Goal: Feedback & Contribution: Leave review/rating

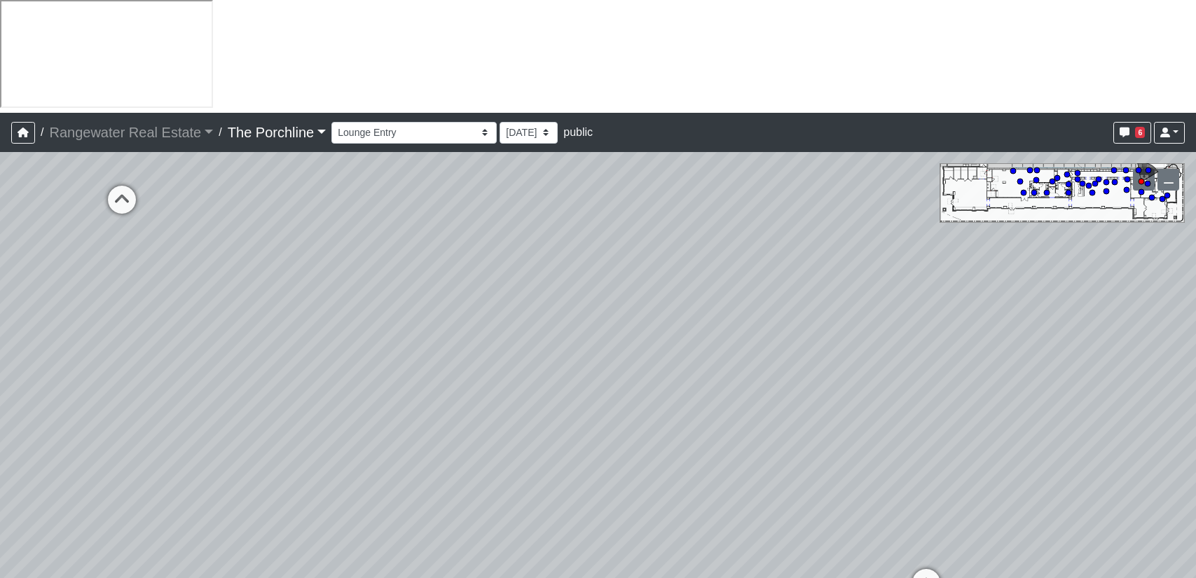
select select "vU75fXnQKgYPjQS2hB74VF"
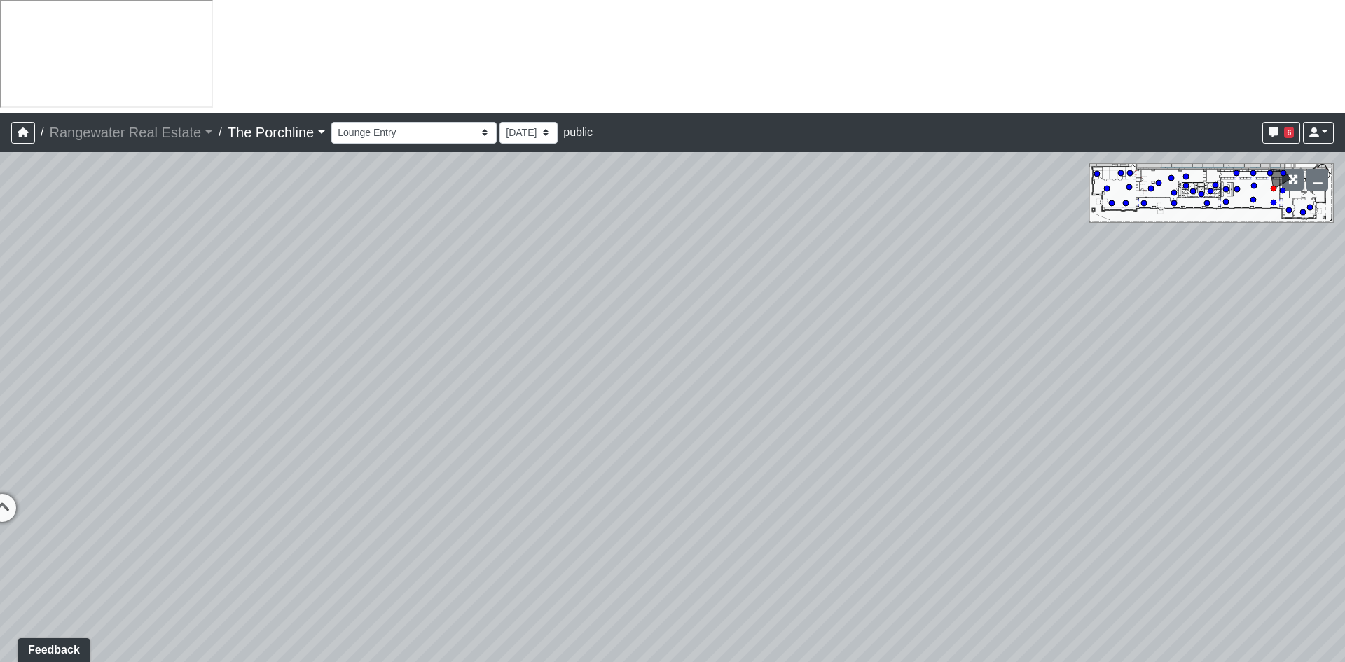
drag, startPoint x: 317, startPoint y: 193, endPoint x: 297, endPoint y: 355, distance: 163.1
click at [297, 355] on div "Loading... Seating Loading... Mailroom Entry Loading... Lounge Entry Loading...…" at bounding box center [672, 463] width 1345 height 623
click at [630, 258] on span "Add comment" at bounding box center [660, 255] width 69 height 12
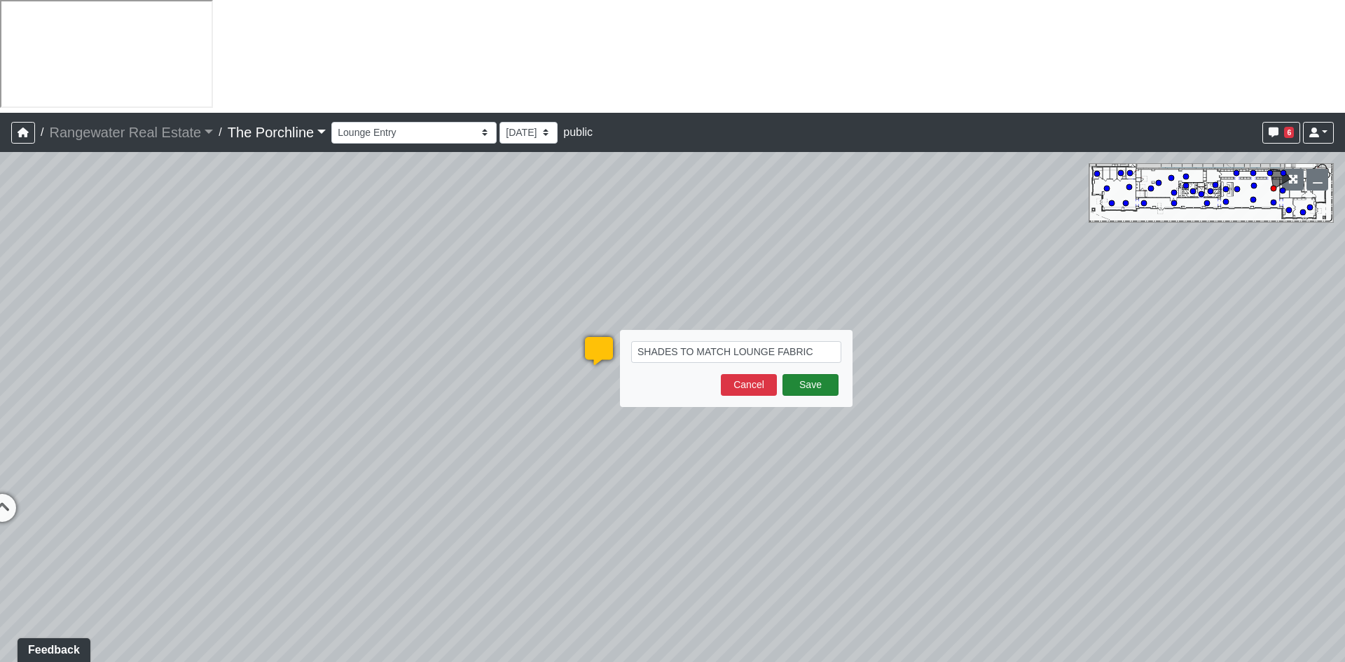
type textarea "SHADES TO MATCH LOUNGE FABRIC"
click at [814, 374] on button "Save" at bounding box center [811, 385] width 56 height 22
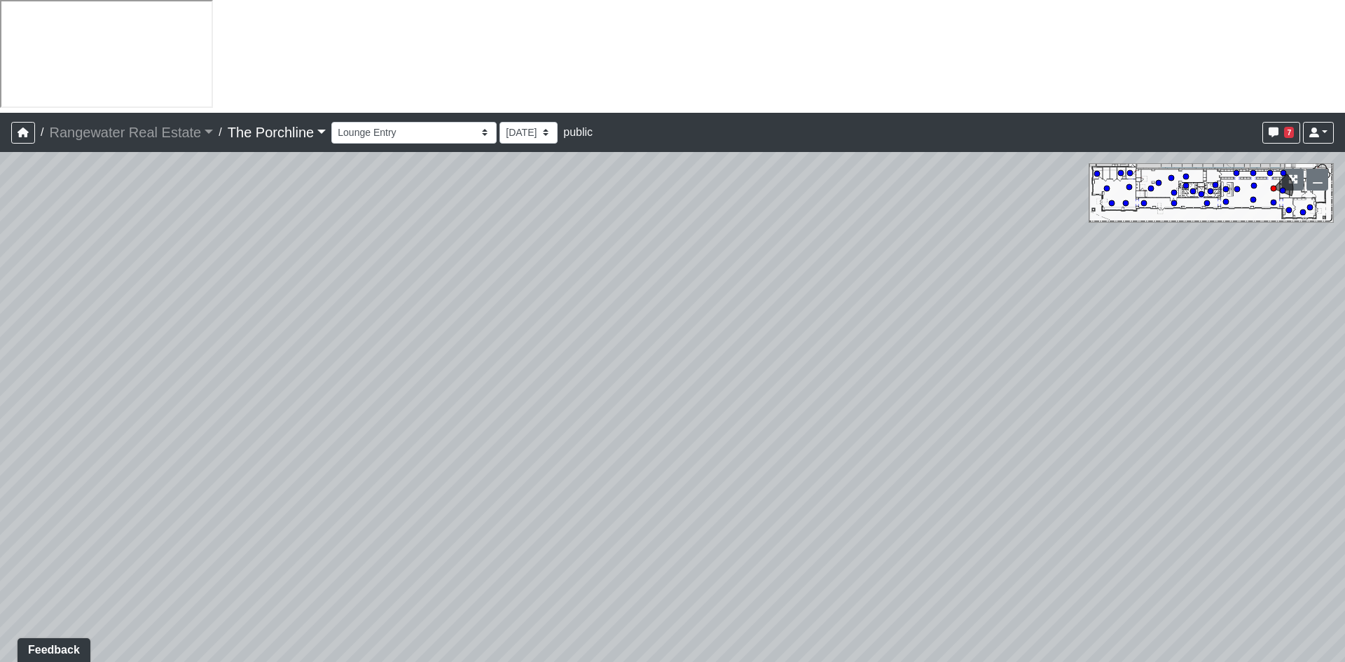
drag, startPoint x: 904, startPoint y: 399, endPoint x: 200, endPoint y: 343, distance: 706.3
click at [0, 302] on html "/ Rangewater Real Estate Rangewater Real Estate Loading... / The Porchline The …" at bounding box center [672, 396] width 1345 height 792
drag, startPoint x: 312, startPoint y: 374, endPoint x: 95, endPoint y: 352, distance: 218.3
click at [62, 354] on div "Loading... Seating Loading... Mailroom Entry Loading... Lounge Entry Loading...…" at bounding box center [672, 463] width 1345 height 623
drag, startPoint x: 605, startPoint y: 371, endPoint x: 6, endPoint y: 307, distance: 602.4
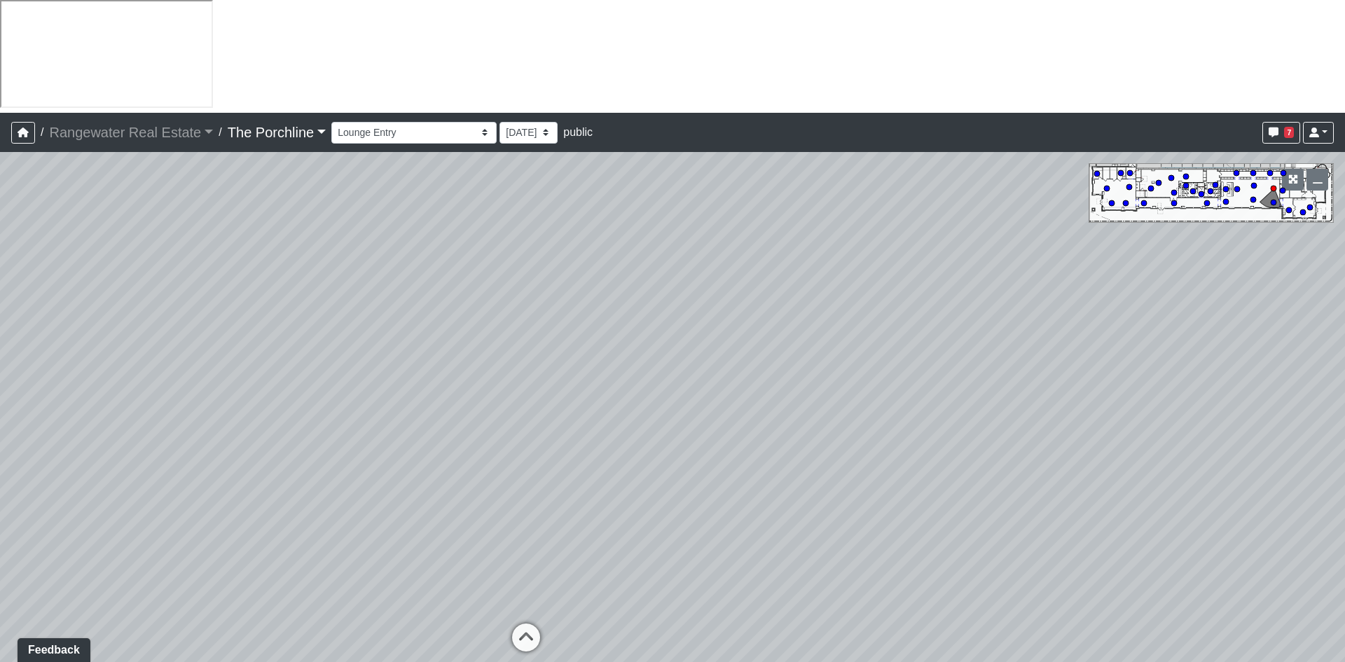
click at [6, 307] on div "Loading... Seating Loading... Mailroom Entry Loading... Lounge Entry Loading...…" at bounding box center [672, 463] width 1345 height 623
drag, startPoint x: 886, startPoint y: 332, endPoint x: 871, endPoint y: 395, distance: 64.7
click at [872, 395] on div "Loading... Seating Loading... Mailroom Entry Loading... Lounge Entry Loading...…" at bounding box center [672, 463] width 1345 height 623
click at [581, 474] on icon at bounding box center [583, 495] width 42 height 42
click at [842, 455] on icon at bounding box center [857, 476] width 42 height 42
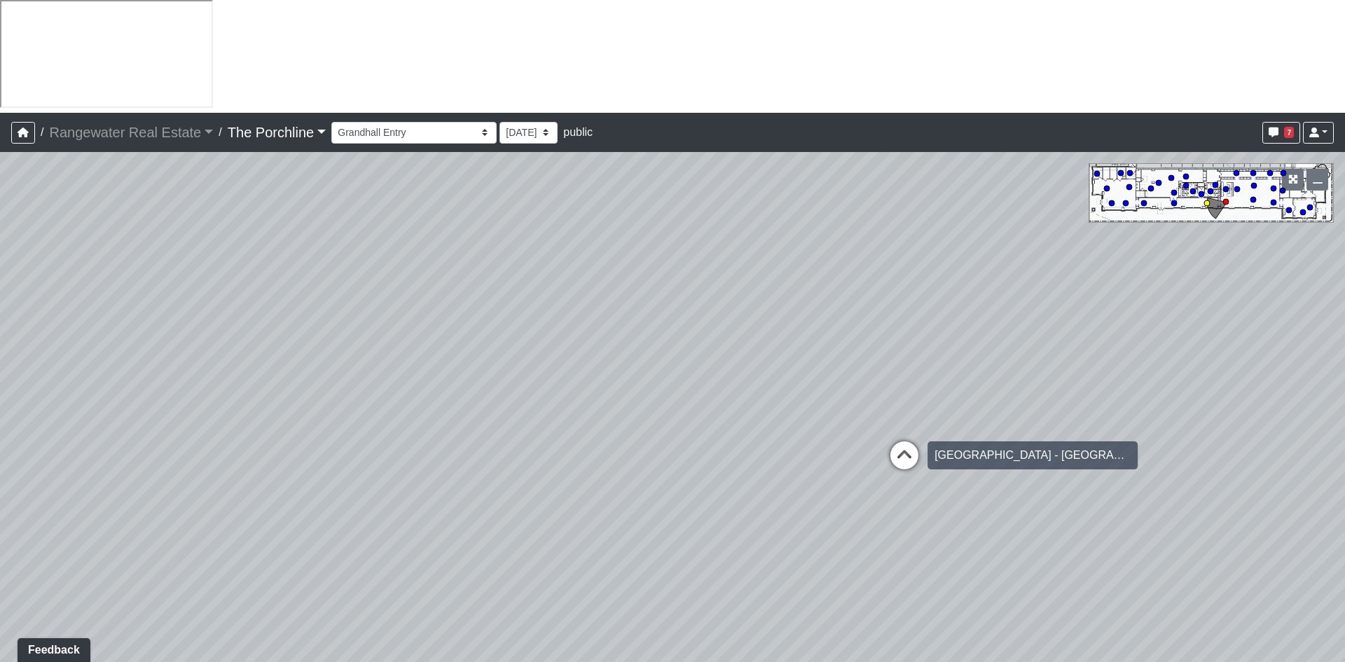
click at [900, 441] on icon at bounding box center [904, 462] width 42 height 42
click at [933, 436] on icon at bounding box center [942, 457] width 42 height 42
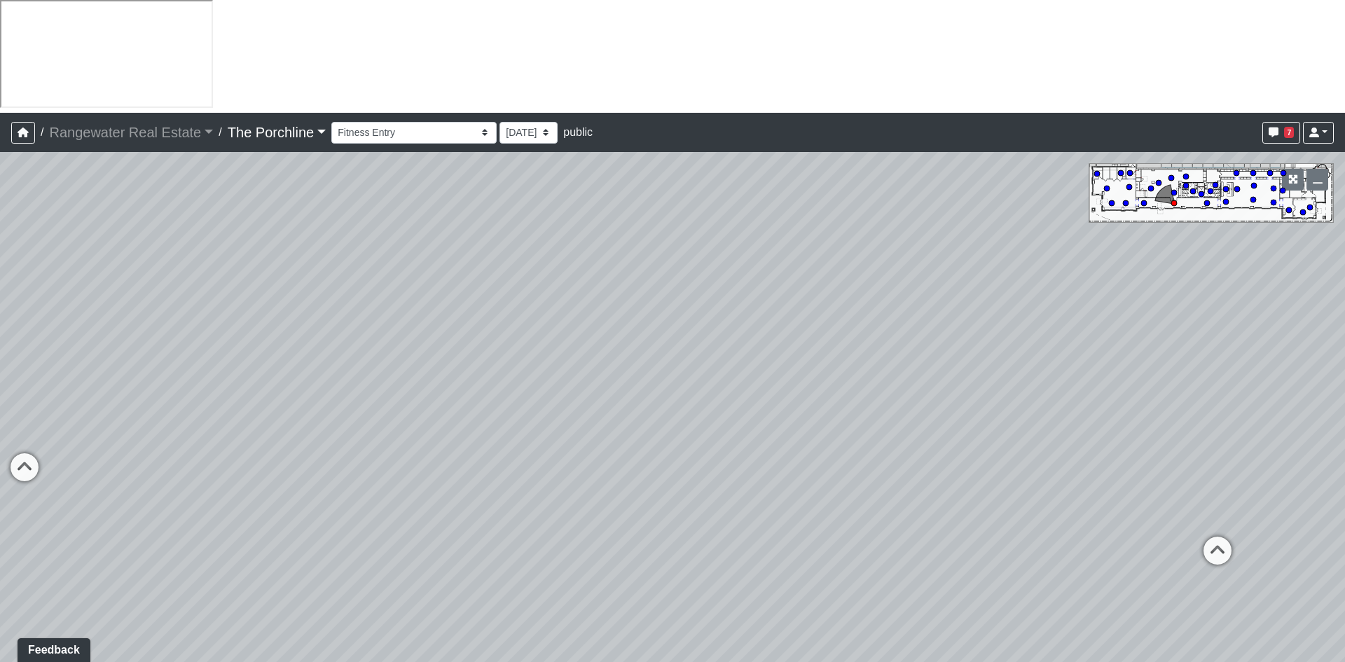
drag, startPoint x: 1074, startPoint y: 338, endPoint x: 248, endPoint y: 297, distance: 827.0
click at [139, 312] on div "Loading... Seating Loading... Mailroom Entry Loading... Lounge Entry Loading...…" at bounding box center [672, 463] width 1345 height 623
drag, startPoint x: 558, startPoint y: 379, endPoint x: 335, endPoint y: 411, distance: 225.0
click at [335, 411] on div "Loading... Seating Loading... Mailroom Entry Loading... Lounge Entry Loading...…" at bounding box center [672, 463] width 1345 height 623
click at [667, 518] on icon at bounding box center [666, 539] width 42 height 42
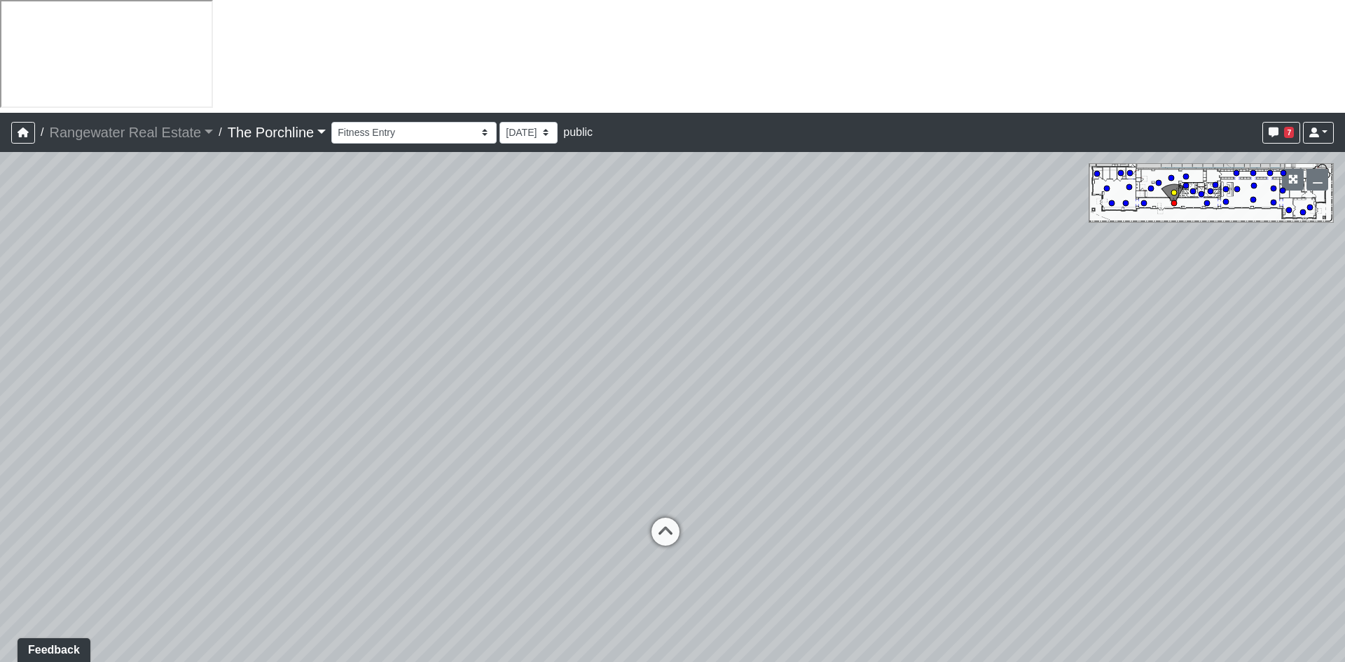
select select "aqedsZUmWUJHCJTpZLXfgg"
drag, startPoint x: 429, startPoint y: 245, endPoint x: 587, endPoint y: 284, distance: 162.9
click at [587, 284] on div "Loading... Seating Loading... Mailroom Entry Loading... Lounge Entry Loading...…" at bounding box center [672, 463] width 1345 height 623
click at [652, 366] on span "Add comment" at bounding box center [669, 365] width 69 height 12
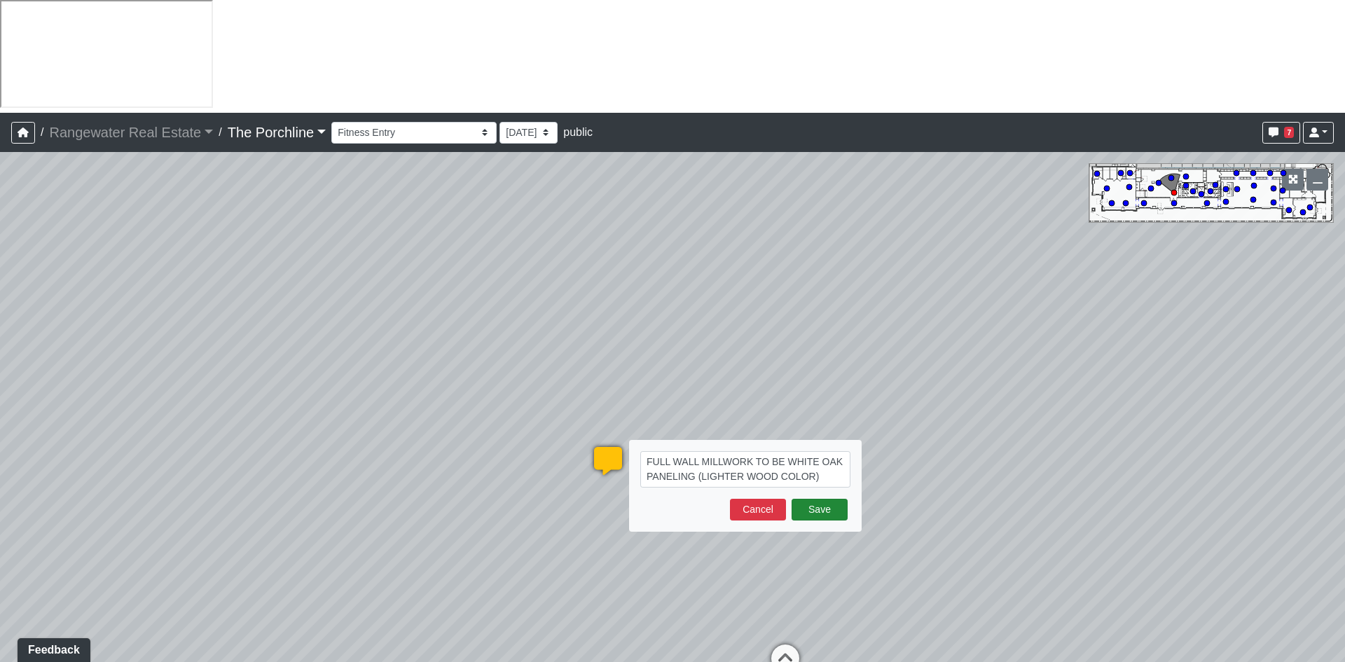
type textarea "FULL WALL MILLWORK TO BE WHITE OAK PANELING (LIGHTER WOOD COLOR)"
click at [811, 499] on button "Save" at bounding box center [820, 510] width 56 height 22
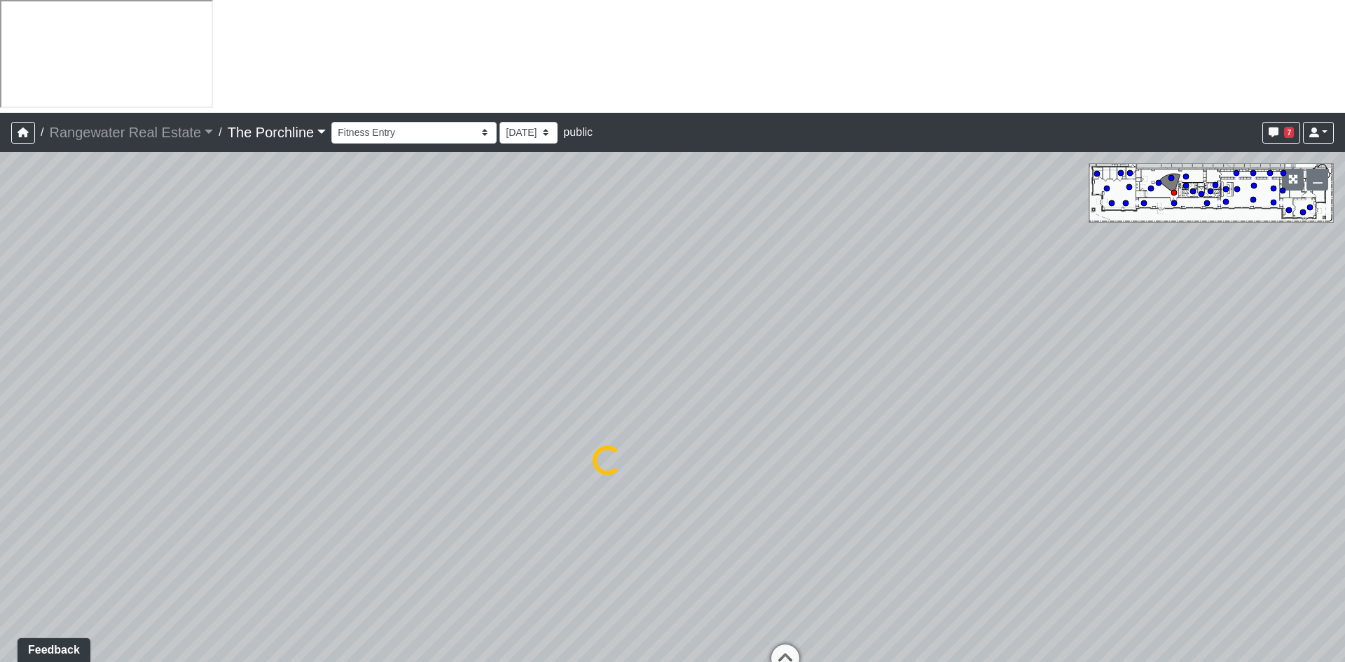
select select "aqedsZUmWUJHCJTpZLXfgg"
drag, startPoint x: 1004, startPoint y: 350, endPoint x: 509, endPoint y: 331, distance: 495.0
click at [226, 237] on div "Loading... Seating Loading... Mailroom Entry Loading... Lounge Entry Loading...…" at bounding box center [672, 463] width 1345 height 623
drag, startPoint x: 808, startPoint y: 412, endPoint x: -15, endPoint y: 299, distance: 831.5
click at [0, 299] on html "/ Rangewater Real Estate Rangewater Real Estate Loading... / The Porchline The …" at bounding box center [672, 396] width 1345 height 792
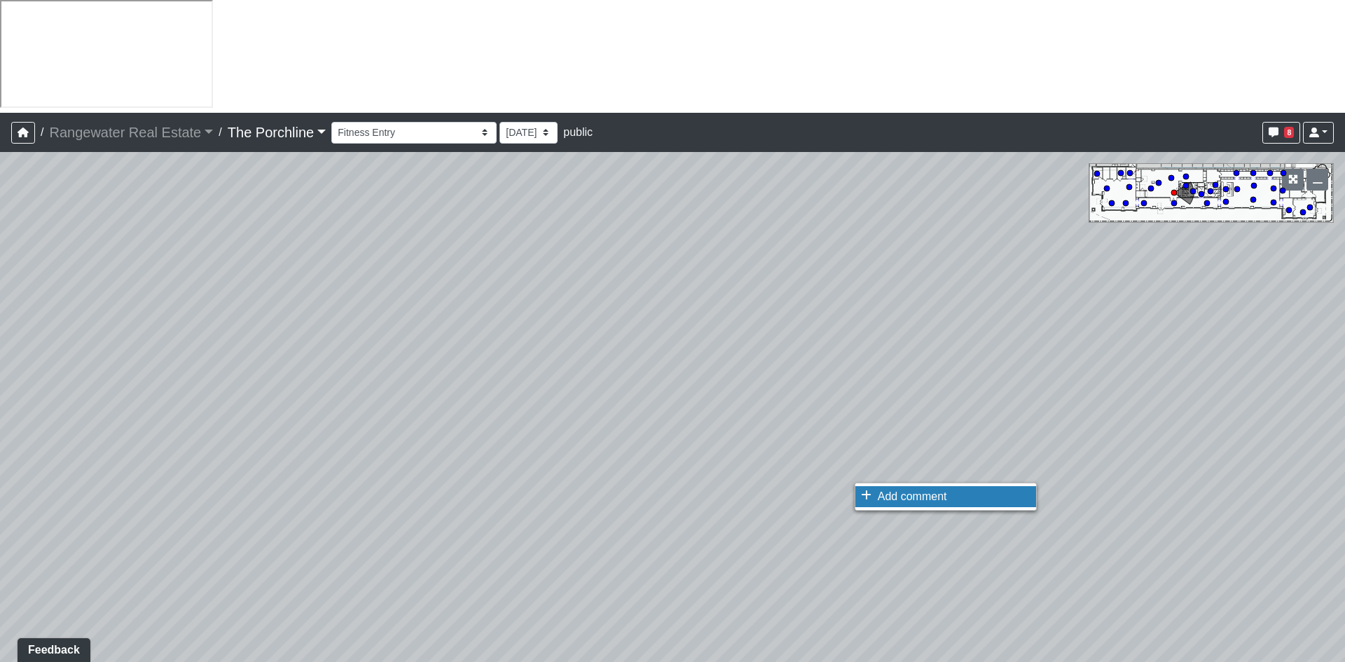
click at [898, 504] on li "Add comment" at bounding box center [945, 496] width 181 height 21
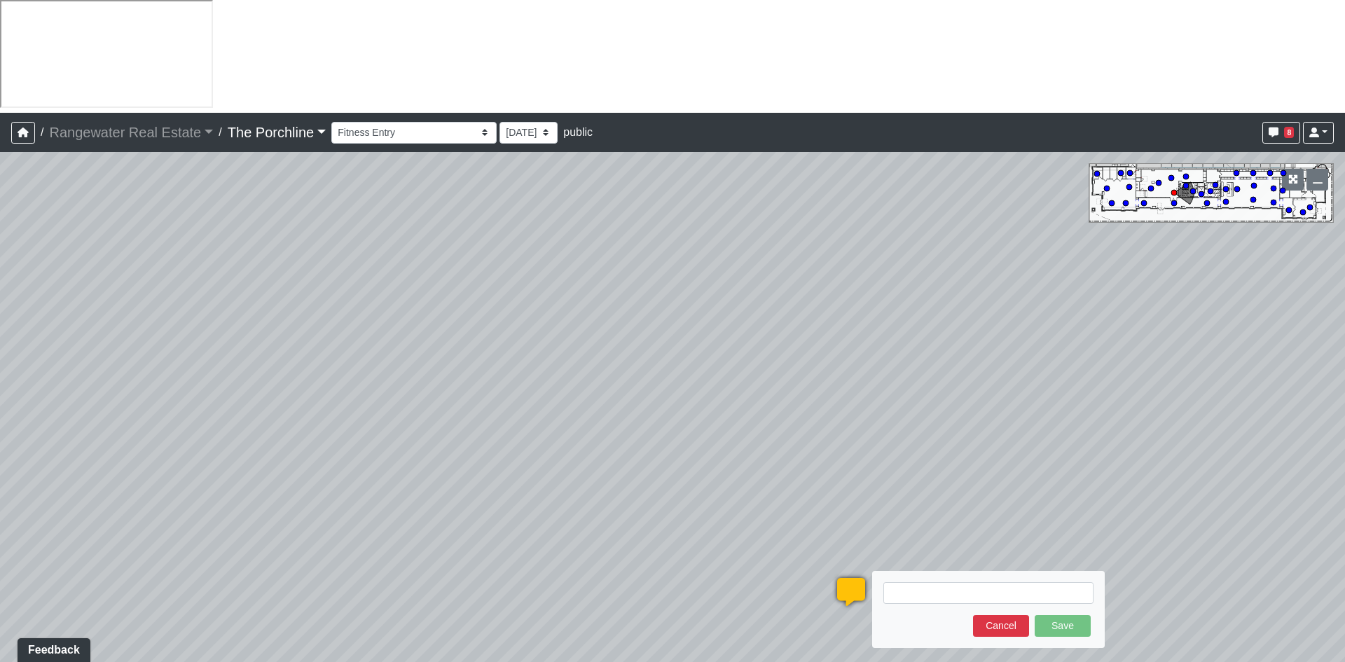
click at [933, 577] on textarea at bounding box center [988, 593] width 210 height 22
click at [1010, 577] on textarea "MATERIAL TO BE" at bounding box center [988, 593] width 210 height 22
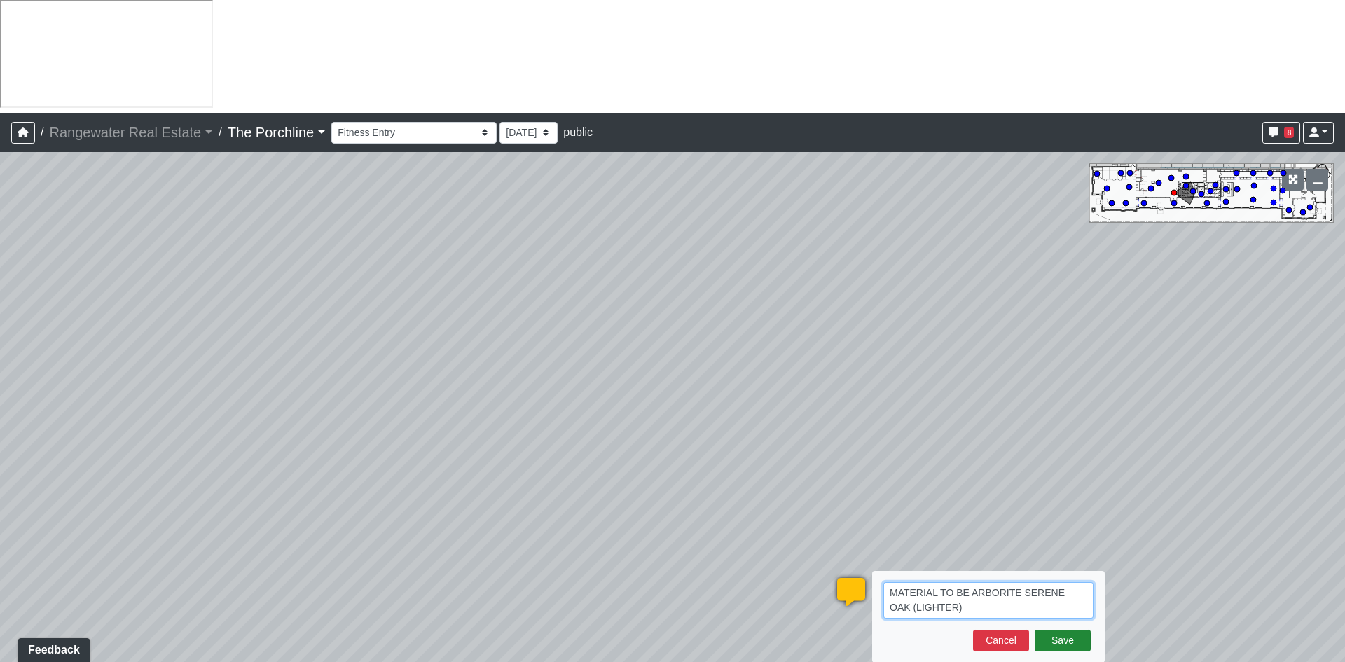
type textarea "MATERIAL TO BE ARBORITE SERENE OAK (LIGHTER)"
drag, startPoint x: 1082, startPoint y: 525, endPoint x: 1072, endPoint y: 528, distance: 10.2
click at [1082, 577] on button "Save" at bounding box center [1063, 641] width 56 height 22
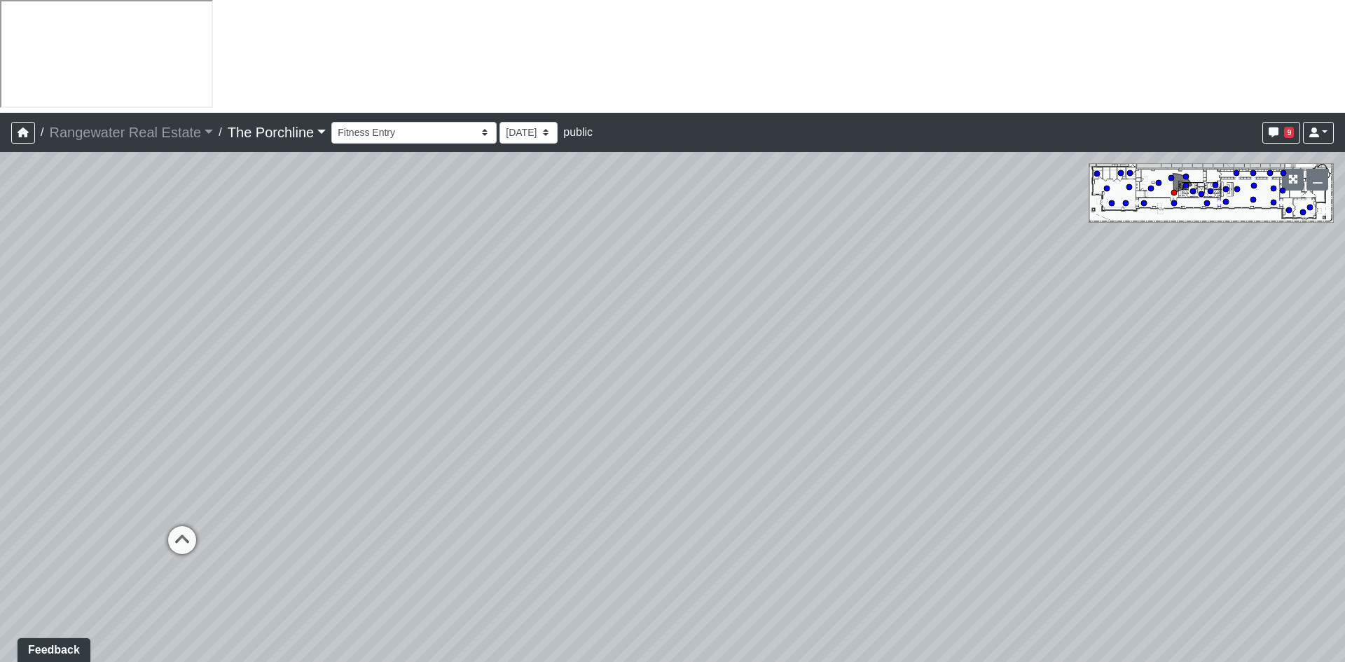
drag, startPoint x: 346, startPoint y: 280, endPoint x: 1224, endPoint y: 331, distance: 879.3
click at [1195, 331] on div "Loading... Seating Loading... Mailroom Entry Loading... Lounge Entry Loading...…" at bounding box center [672, 463] width 1345 height 623
click at [212, 520] on icon at bounding box center [204, 541] width 42 height 42
select select "jDJo23WLroFX1iCLFN9NXM"
drag, startPoint x: 633, startPoint y: 261, endPoint x: 291, endPoint y: 498, distance: 415.7
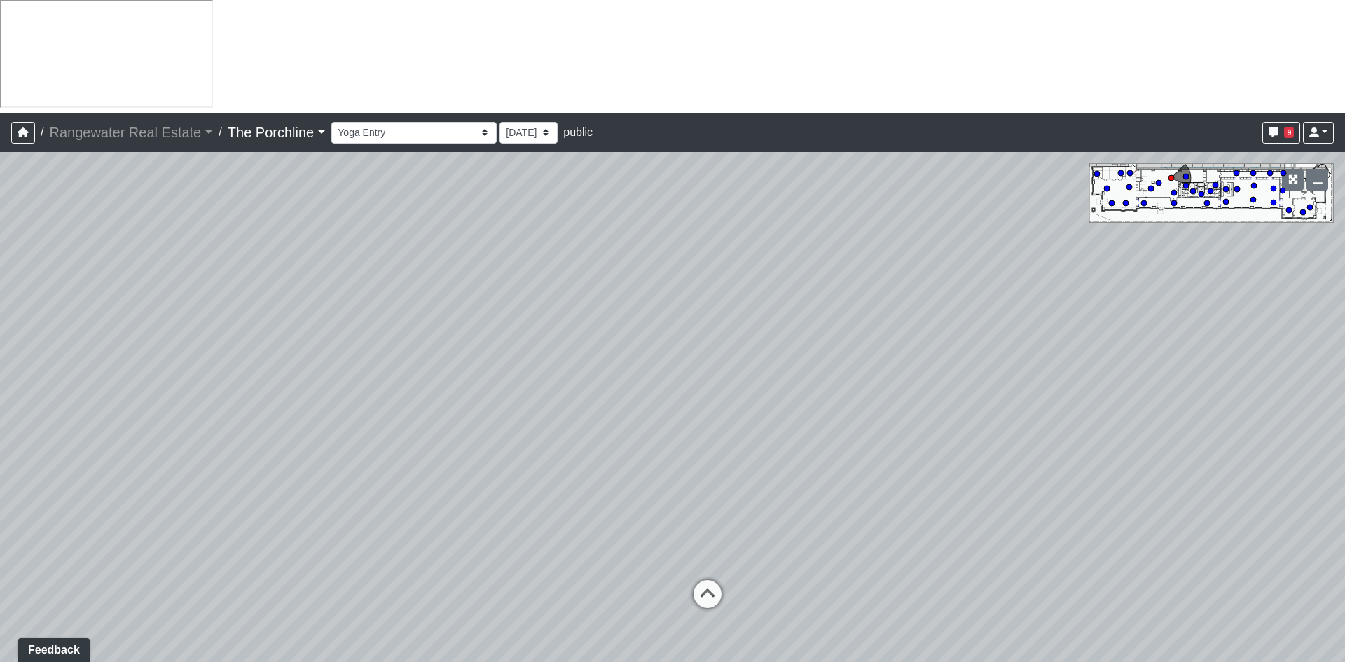
click at [0, 446] on html "/ Rangewater Real Estate Rangewater Real Estate Loading... / The Porchline The …" at bounding box center [672, 396] width 1345 height 792
click at [641, 261] on span "Add comment" at bounding box center [674, 262] width 69 height 12
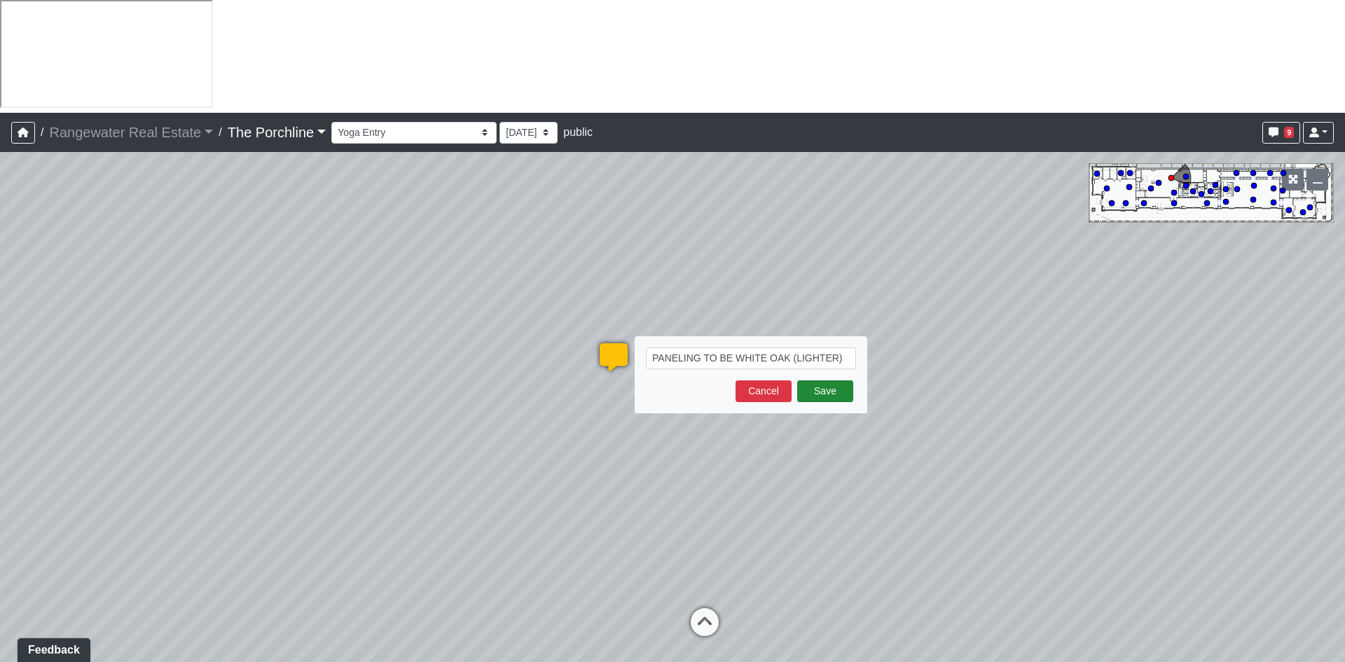
type textarea "PANELING TO BE WHITE OAK (LIGHTER)"
click at [840, 380] on button "Save" at bounding box center [825, 391] width 56 height 22
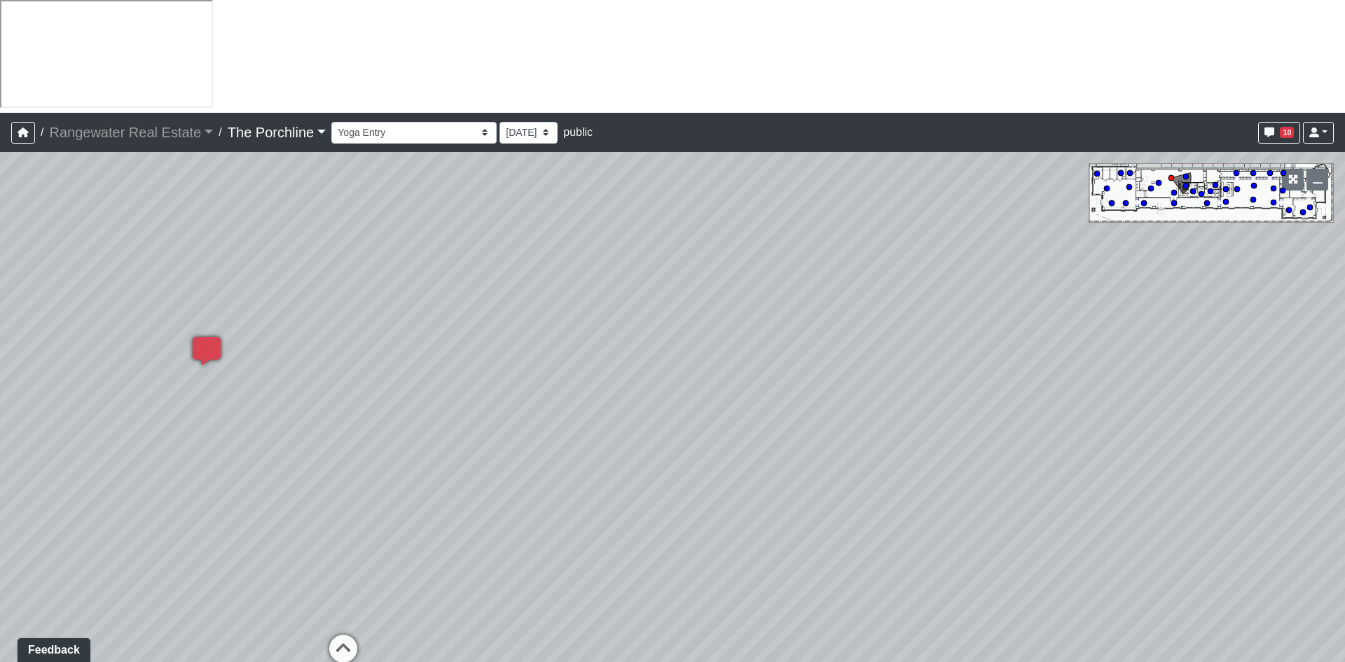
drag, startPoint x: 1035, startPoint y: 312, endPoint x: 485, endPoint y: 334, distance: 550.4
click at [303, 307] on div "Loading... Seating Loading... Mailroom Entry Loading... Lounge Entry Loading...…" at bounding box center [672, 463] width 1345 height 623
drag, startPoint x: 939, startPoint y: 393, endPoint x: 291, endPoint y: 381, distance: 648.1
click at [291, 381] on div "Loading... Seating Loading... Mailroom Entry Loading... Lounge Entry Loading...…" at bounding box center [672, 463] width 1345 height 623
drag, startPoint x: 729, startPoint y: 361, endPoint x: 649, endPoint y: 362, distance: 79.2
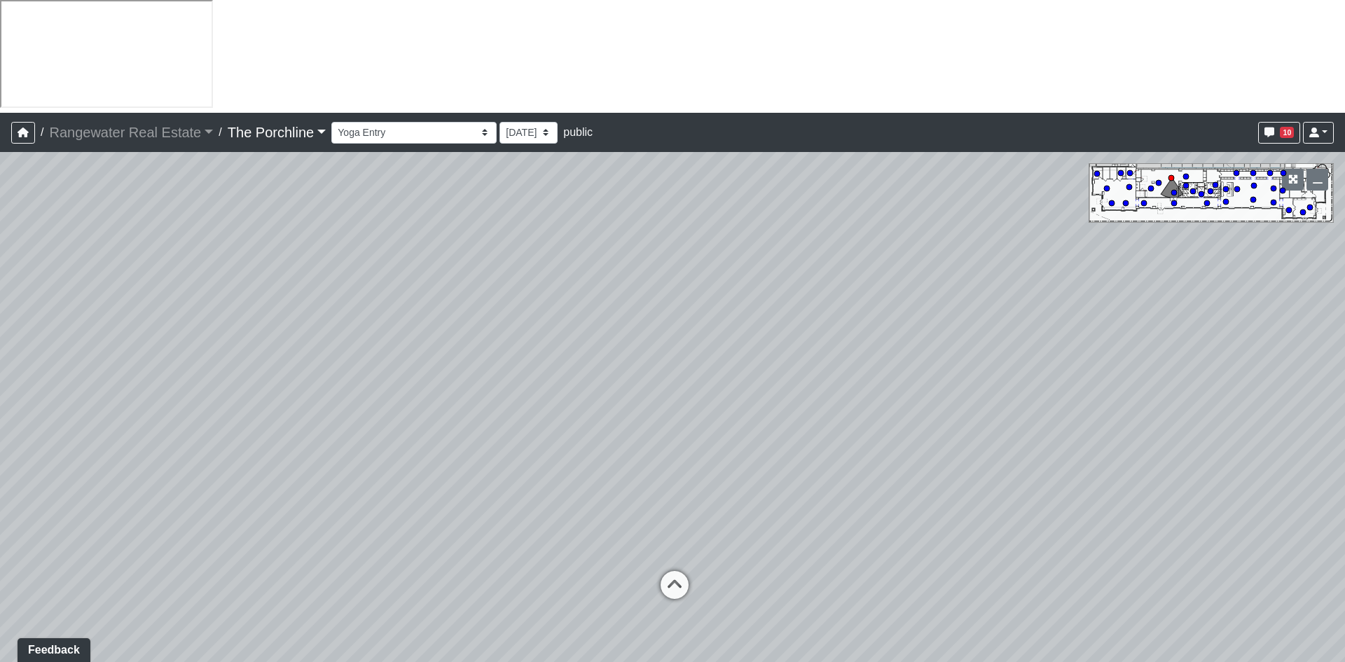
click at [649, 362] on div "Loading... Seating Loading... Mailroom Entry Loading... Lounge Entry Loading...…" at bounding box center [672, 463] width 1345 height 623
click at [637, 572] on icon at bounding box center [640, 593] width 42 height 42
click at [780, 407] on icon at bounding box center [779, 428] width 42 height 42
drag, startPoint x: 393, startPoint y: 290, endPoint x: 1218, endPoint y: 324, distance: 826.0
click at [1195, 325] on div "Loading... Seating Loading... Mailroom Entry Loading... Lounge Entry Loading...…" at bounding box center [672, 463] width 1345 height 623
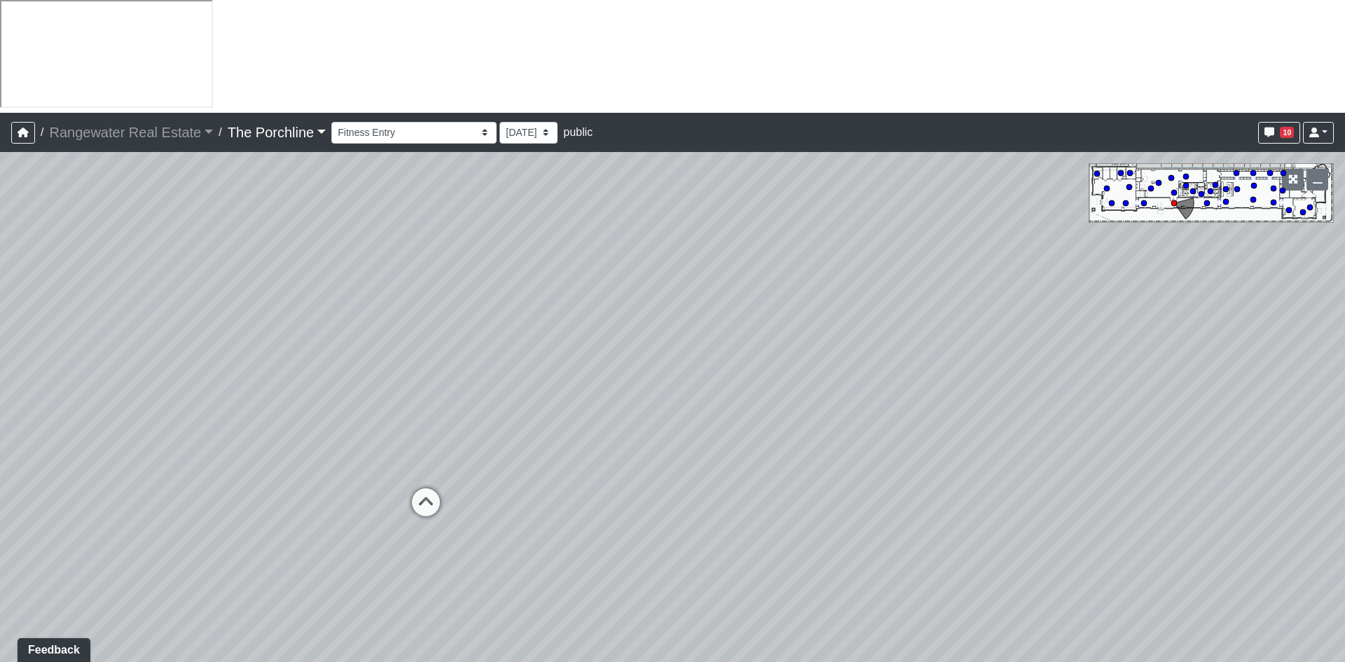
drag, startPoint x: 523, startPoint y: 328, endPoint x: 717, endPoint y: 343, distance: 194.6
click at [759, 322] on div "Loading... Seating Loading... Mailroom Entry Loading... Lounge Entry Loading...…" at bounding box center [672, 463] width 1345 height 623
click at [553, 478] on icon at bounding box center [563, 499] width 42 height 42
drag, startPoint x: 374, startPoint y: 326, endPoint x: 1178, endPoint y: 308, distance: 803.7
click at [1170, 307] on div "Loading... Seating Loading... Mailroom Entry Loading... Lounge Entry Loading...…" at bounding box center [672, 463] width 1345 height 623
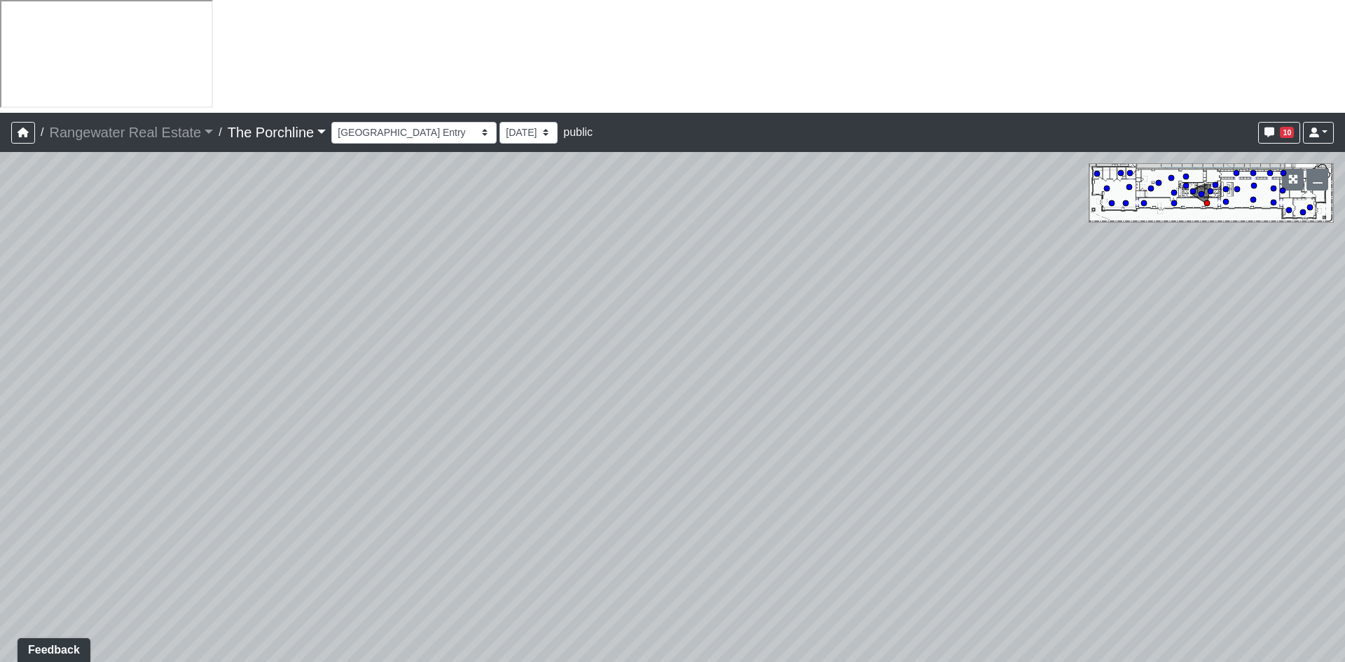
drag, startPoint x: 247, startPoint y: 394, endPoint x: 1025, endPoint y: 417, distance: 777.9
click at [1195, 386] on div "Loading... Seating Loading... Mailroom Entry Loading... Lounge Entry Loading...…" at bounding box center [672, 463] width 1345 height 623
drag, startPoint x: 691, startPoint y: 386, endPoint x: 957, endPoint y: 397, distance: 265.7
click at [1070, 387] on div "Loading... Seating Loading... Mailroom Entry Loading... Lounge Entry Loading...…" at bounding box center [672, 463] width 1345 height 623
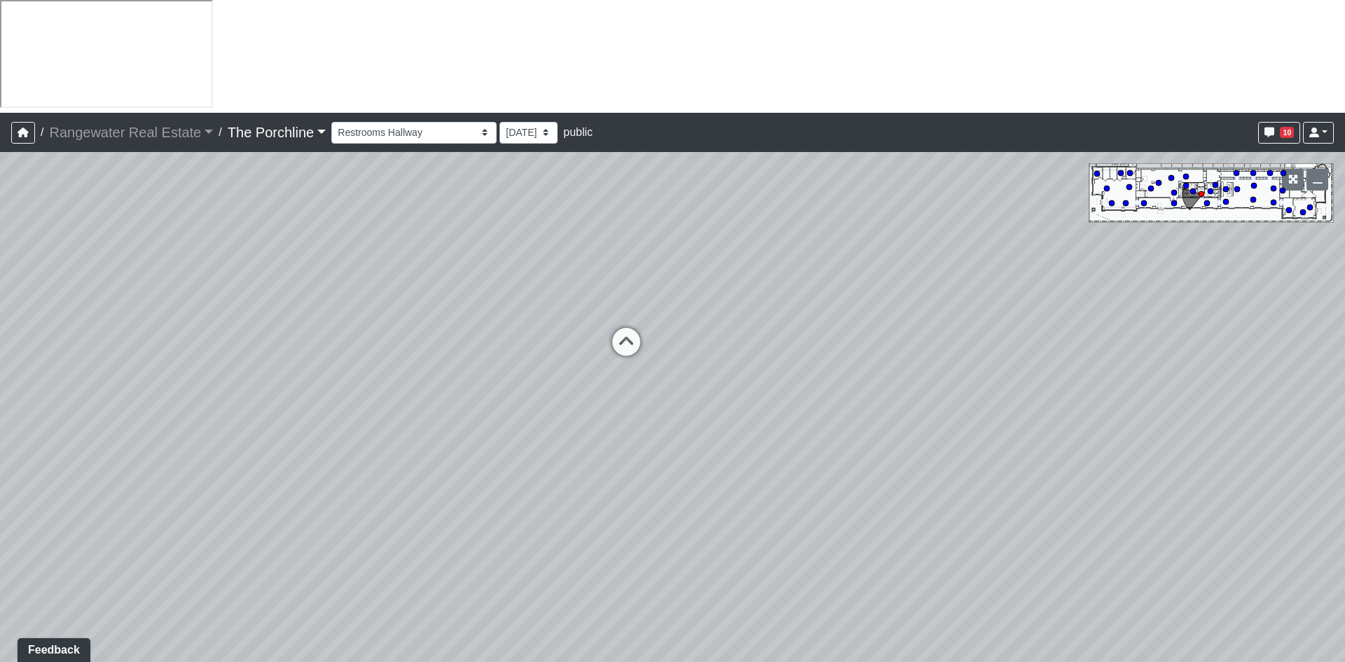
click at [594, 351] on div "Loading... Seating Loading... Mailroom Entry Loading... Lounge Entry Loading...…" at bounding box center [672, 463] width 1345 height 623
click at [623, 328] on icon at bounding box center [626, 349] width 42 height 42
select select "jmt8K8w84ko4h9TGimXaf8"
drag, startPoint x: 688, startPoint y: 446, endPoint x: 532, endPoint y: 429, distance: 157.1
click at [412, 577] on html "/ Rangewater Real Estate Rangewater Real Estate Loading... / The Porchline The …" at bounding box center [672, 396] width 1345 height 792
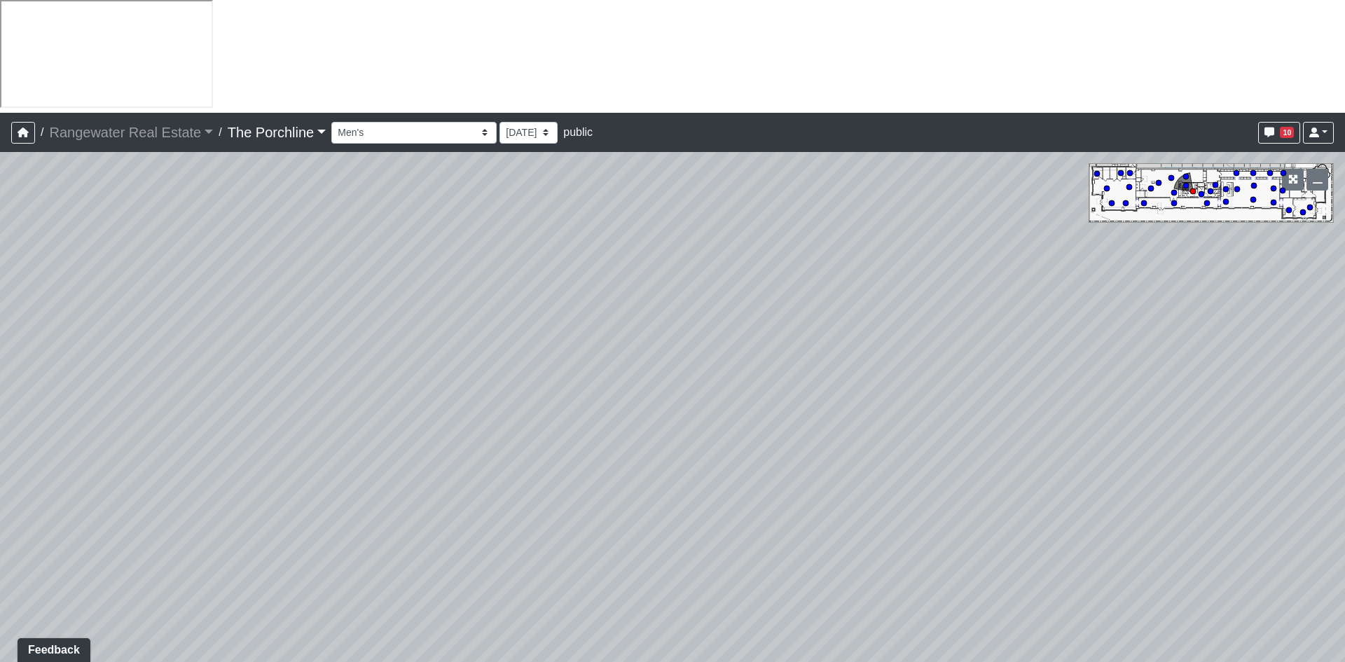
drag, startPoint x: 607, startPoint y: 263, endPoint x: 226, endPoint y: 396, distance: 404.1
click at [226, 396] on div "Loading... Seating Loading... Mailroom Entry Loading... Lounge Entry Loading...…" at bounding box center [672, 463] width 1345 height 623
click at [946, 96] on span "Add comment" at bounding box center [976, 95] width 69 height 12
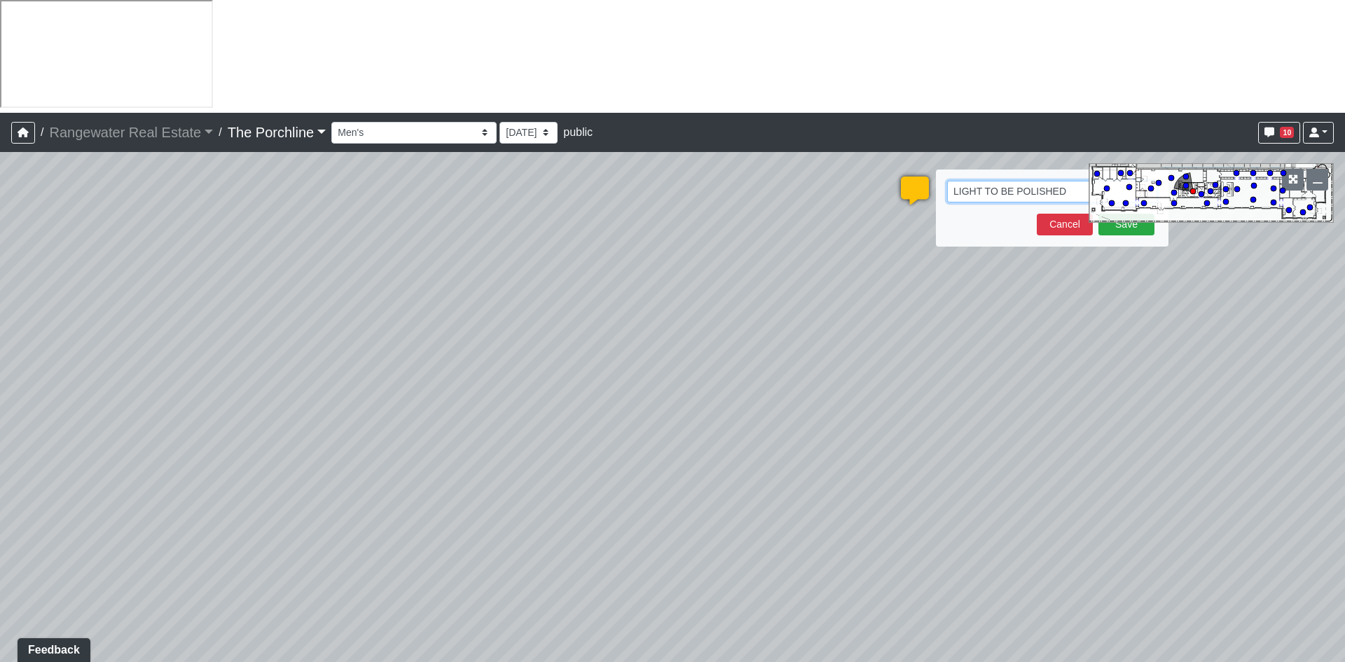
click at [1064, 181] on textarea "LIGHT TO BE POLISHED" at bounding box center [1052, 192] width 210 height 22
type textarea "LIGHT TO BE POLISHED NICKEL"
click at [1122, 214] on button "Save" at bounding box center [1126, 225] width 56 height 22
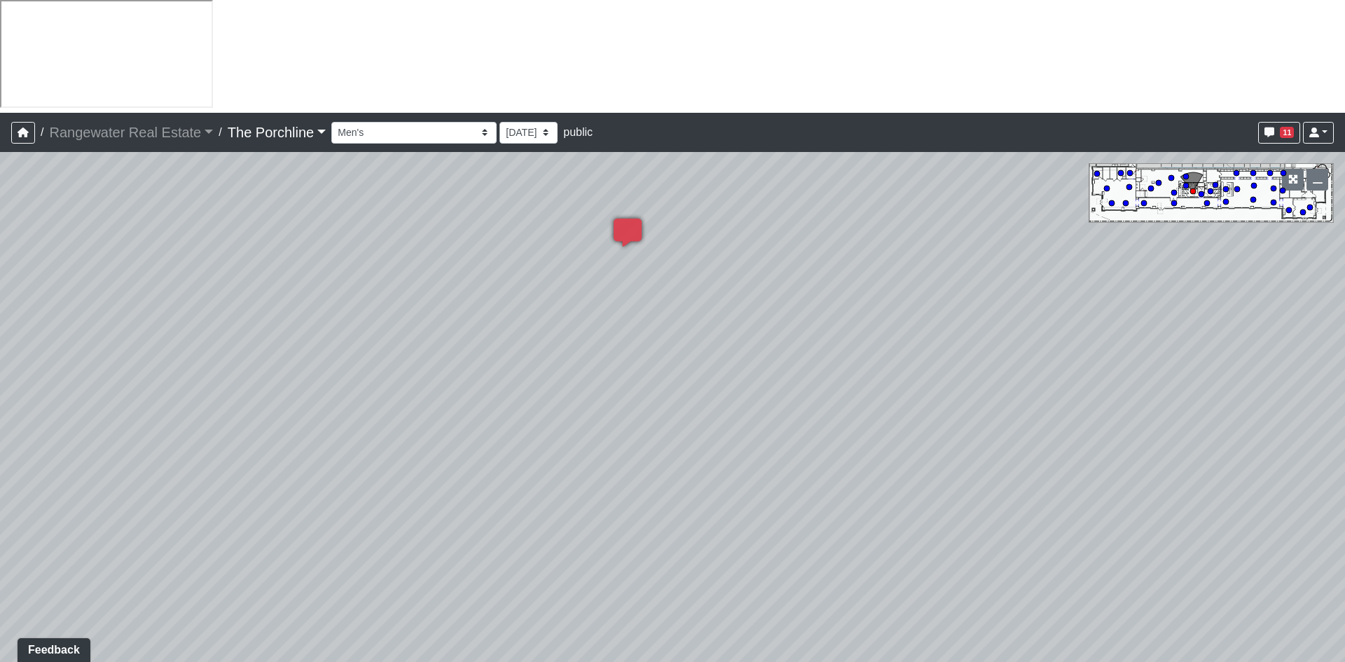
drag, startPoint x: 1101, startPoint y: 236, endPoint x: 118, endPoint y: 176, distance: 984.0
click at [7, 178] on div "Loading... Seating Loading... Mailroom Entry Loading... Lounge Entry Loading...…" at bounding box center [672, 463] width 1345 height 623
drag, startPoint x: 729, startPoint y: 261, endPoint x: -446, endPoint y: -61, distance: 1218.0
click at [0, 0] on html "/ Rangewater Real Estate Rangewater Real Estate Loading... / The Porchline The …" at bounding box center [672, 396] width 1345 height 792
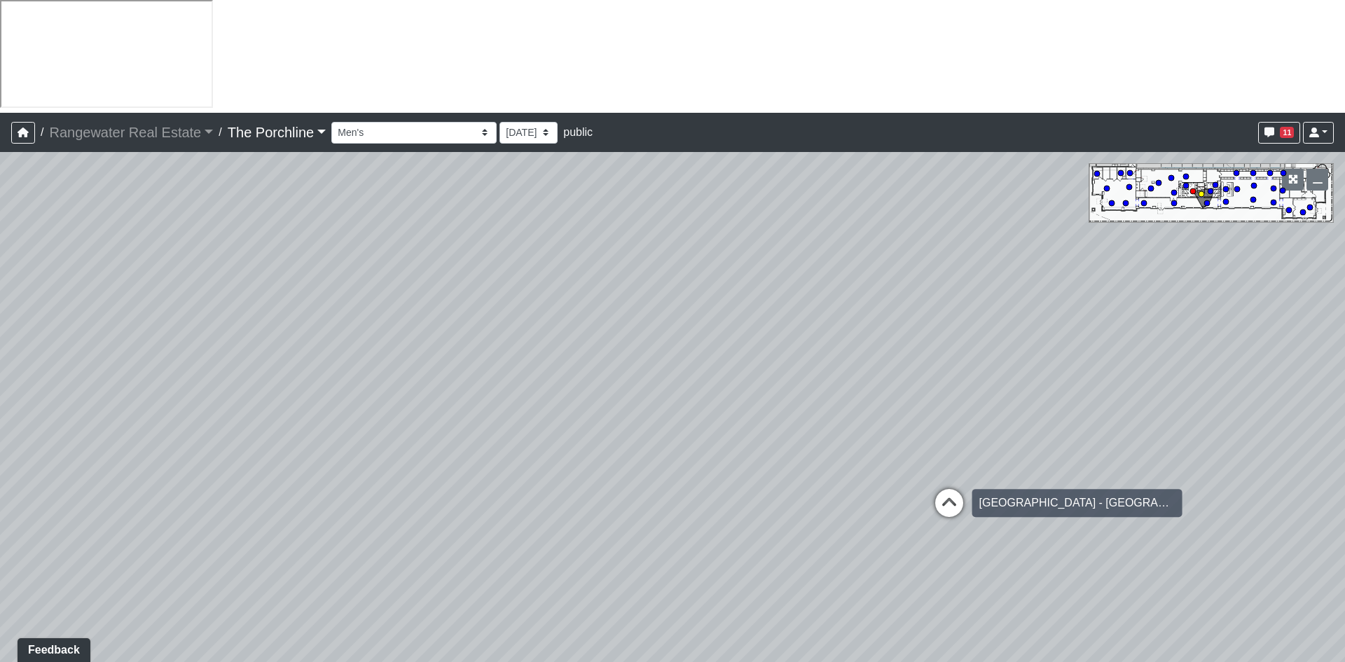
click at [942, 489] on icon at bounding box center [949, 510] width 42 height 42
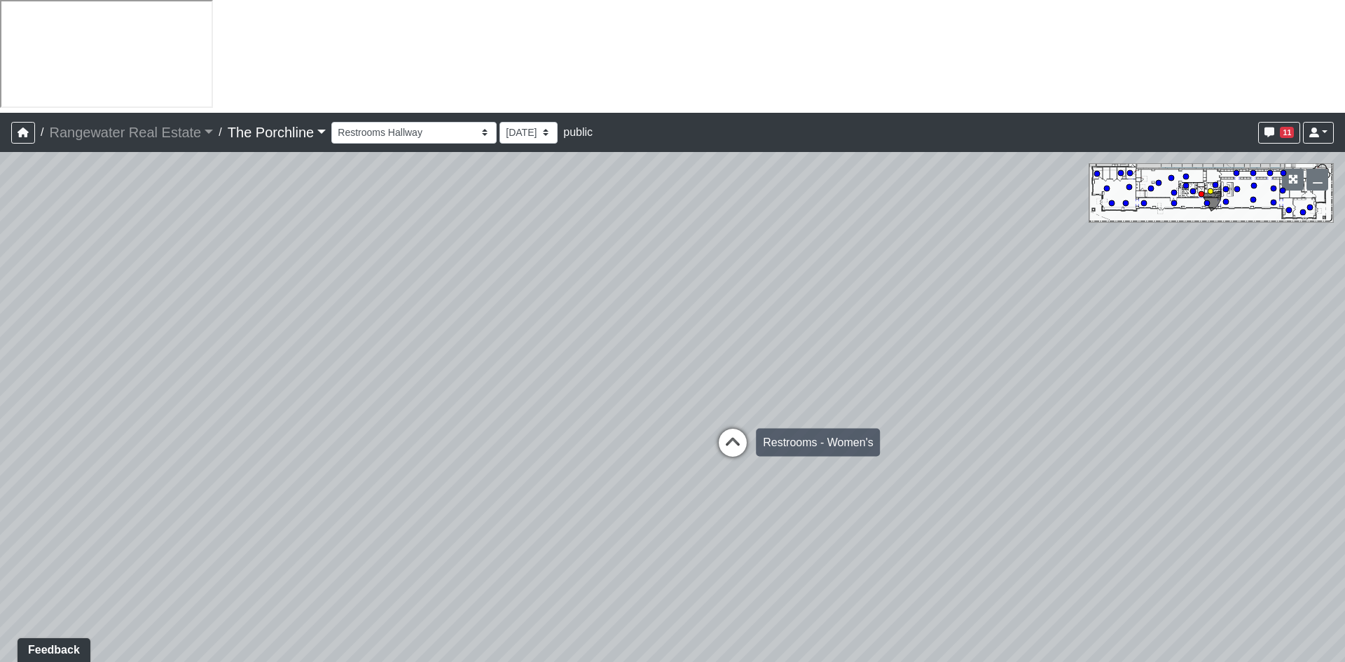
click at [750, 429] on icon at bounding box center [733, 450] width 42 height 42
drag, startPoint x: 546, startPoint y: 282, endPoint x: 774, endPoint y: 678, distance: 457.2
click at [774, 577] on html "/ Rangewater Real Estate Rangewater Real Estate Loading... / The Porchline The …" at bounding box center [672, 396] width 1345 height 792
drag, startPoint x: 834, startPoint y: 244, endPoint x: 261, endPoint y: 476, distance: 618.6
click at [228, 500] on div "Loading... Seating Loading... Mailroom Entry Loading... Lounge Entry Loading...…" at bounding box center [672, 463] width 1345 height 623
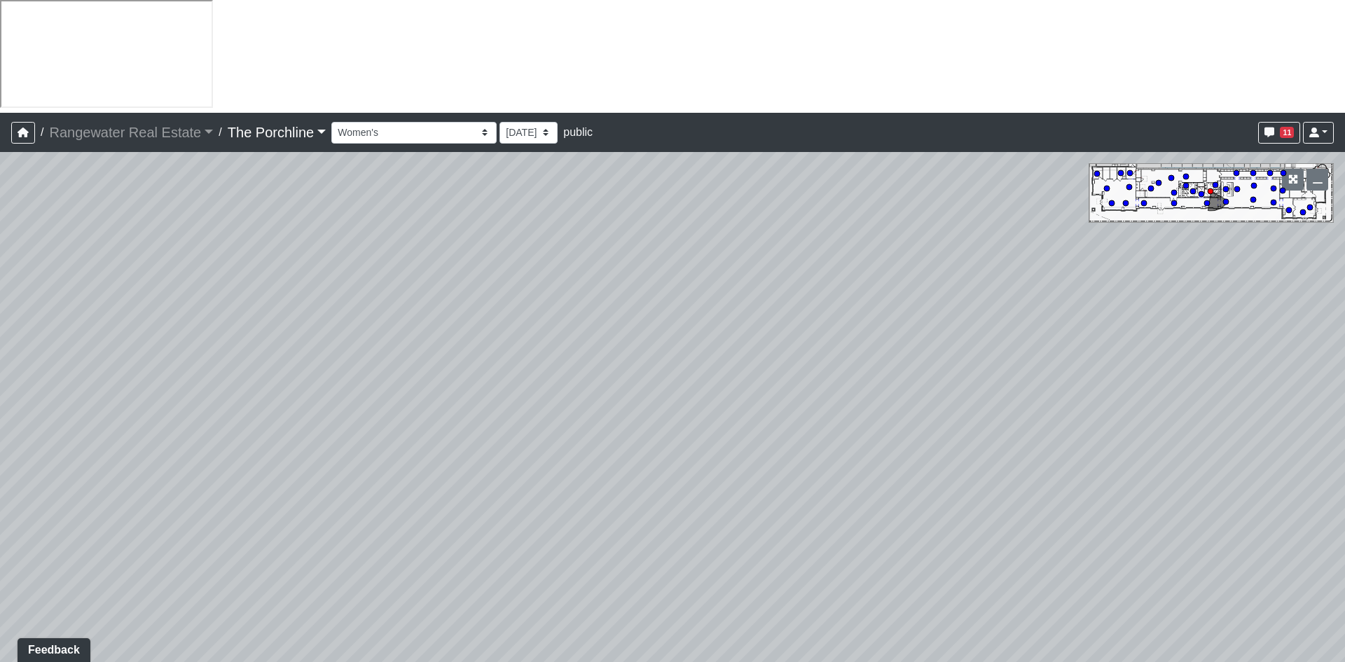
drag, startPoint x: 755, startPoint y: 213, endPoint x: 179, endPoint y: 294, distance: 581.5
click at [179, 295] on div "Loading... Seating Loading... Mailroom Entry Loading... Lounge Entry Loading...…" at bounding box center [672, 463] width 1345 height 623
click at [909, 359] on span "Add comment" at bounding box center [929, 353] width 69 height 12
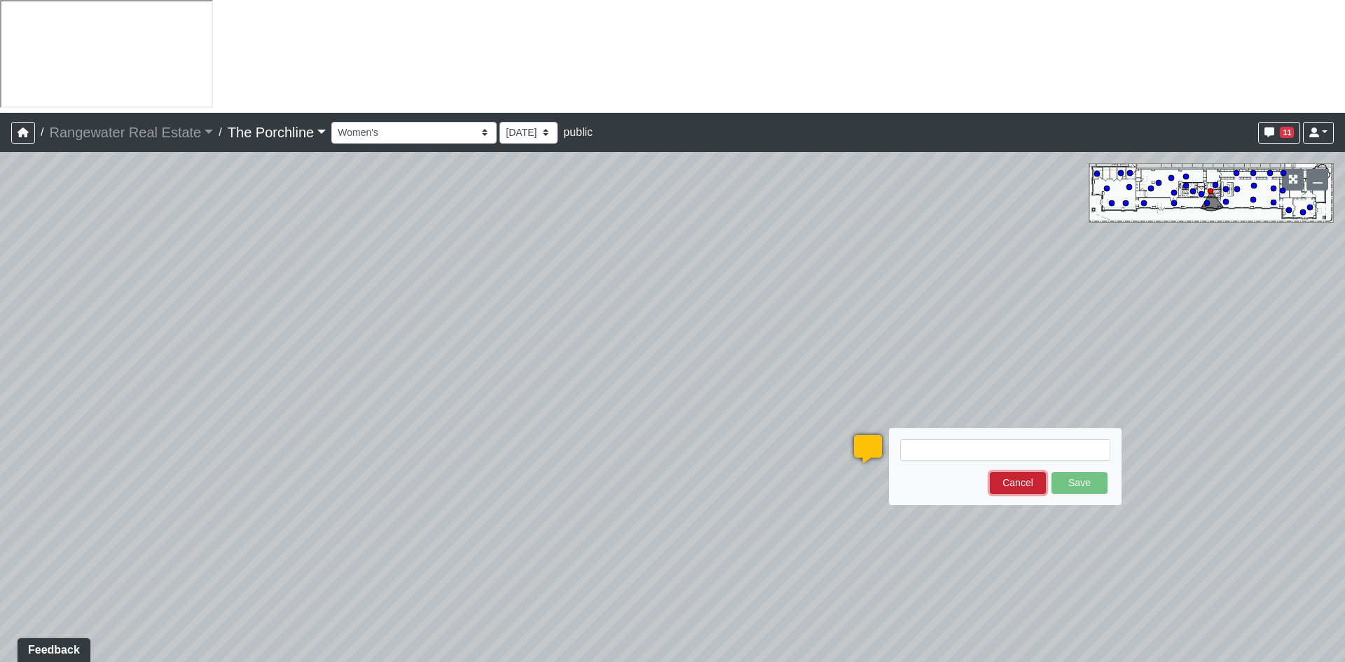
click at [1035, 472] on button "Cancel" at bounding box center [1018, 483] width 56 height 22
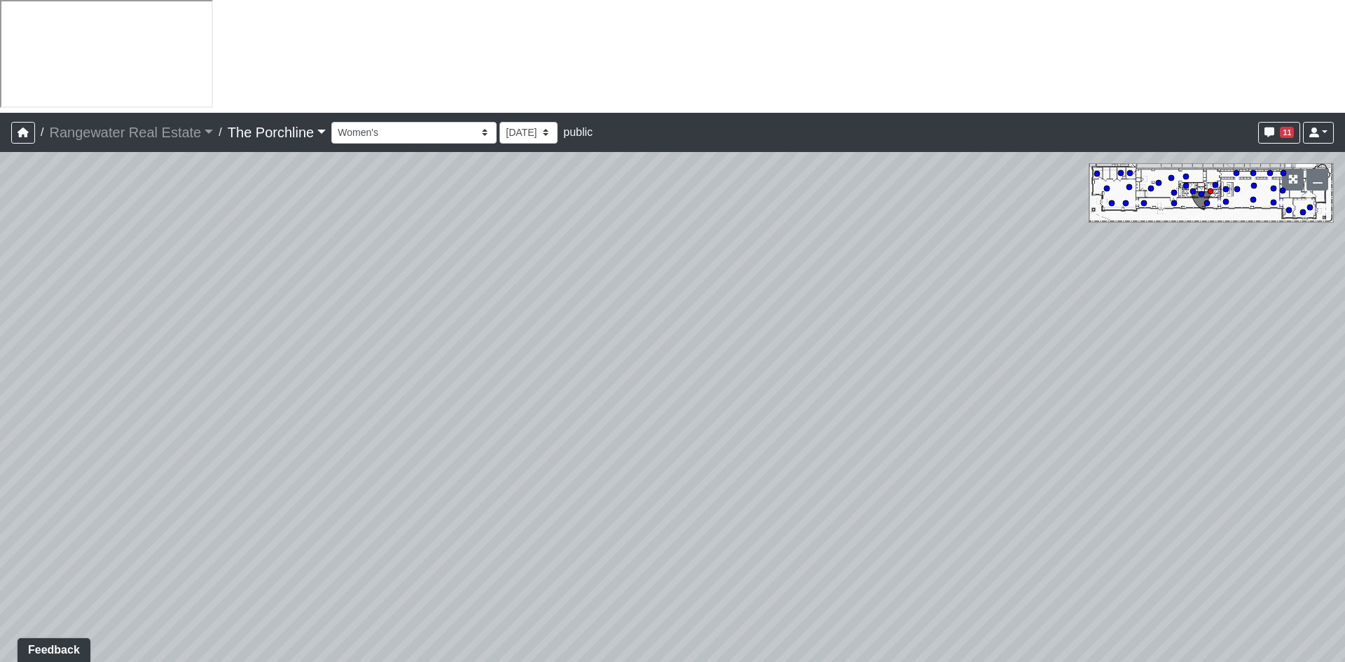
drag, startPoint x: 1078, startPoint y: 195, endPoint x: 166, endPoint y: -61, distance: 947.3
click at [166, 0] on html "/ Rangewater Real Estate Rangewater Real Estate Loading... / The Porchline The …" at bounding box center [672, 396] width 1345 height 792
drag, startPoint x: 397, startPoint y: 160, endPoint x: 104, endPoint y: -61, distance: 366.1
click at [104, 0] on html "/ Rangewater Real Estate Rangewater Real Estate Loading... / The Porchline The …" at bounding box center [672, 396] width 1345 height 792
drag, startPoint x: 422, startPoint y: 320, endPoint x: 1080, endPoint y: 174, distance: 673.9
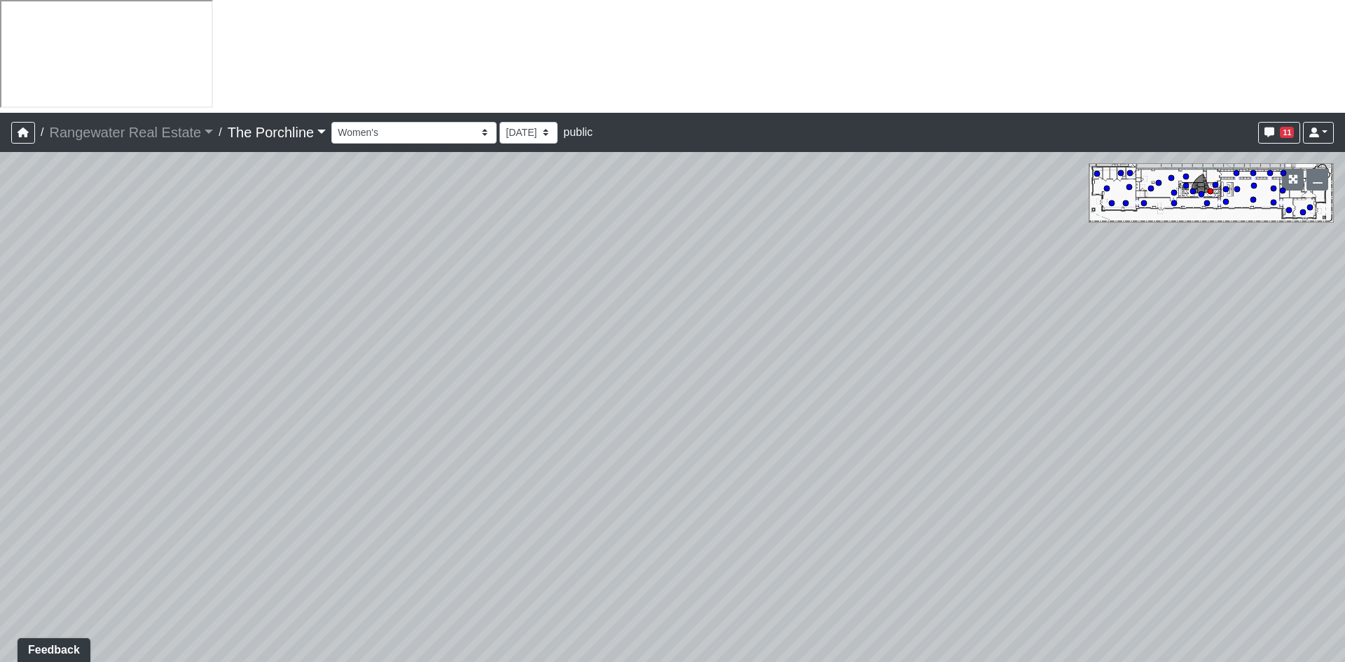
click at [1094, 177] on div "Loading... Seating Loading... Mailroom Entry Loading... Lounge Entry Loading...…" at bounding box center [672, 463] width 1345 height 623
click at [316, 336] on icon at bounding box center [319, 357] width 42 height 42
click at [485, 377] on icon at bounding box center [487, 398] width 42 height 42
select select "jmt8K8w84ko4h9TGimXaf8"
drag, startPoint x: 580, startPoint y: 342, endPoint x: 404, endPoint y: 600, distance: 312.6
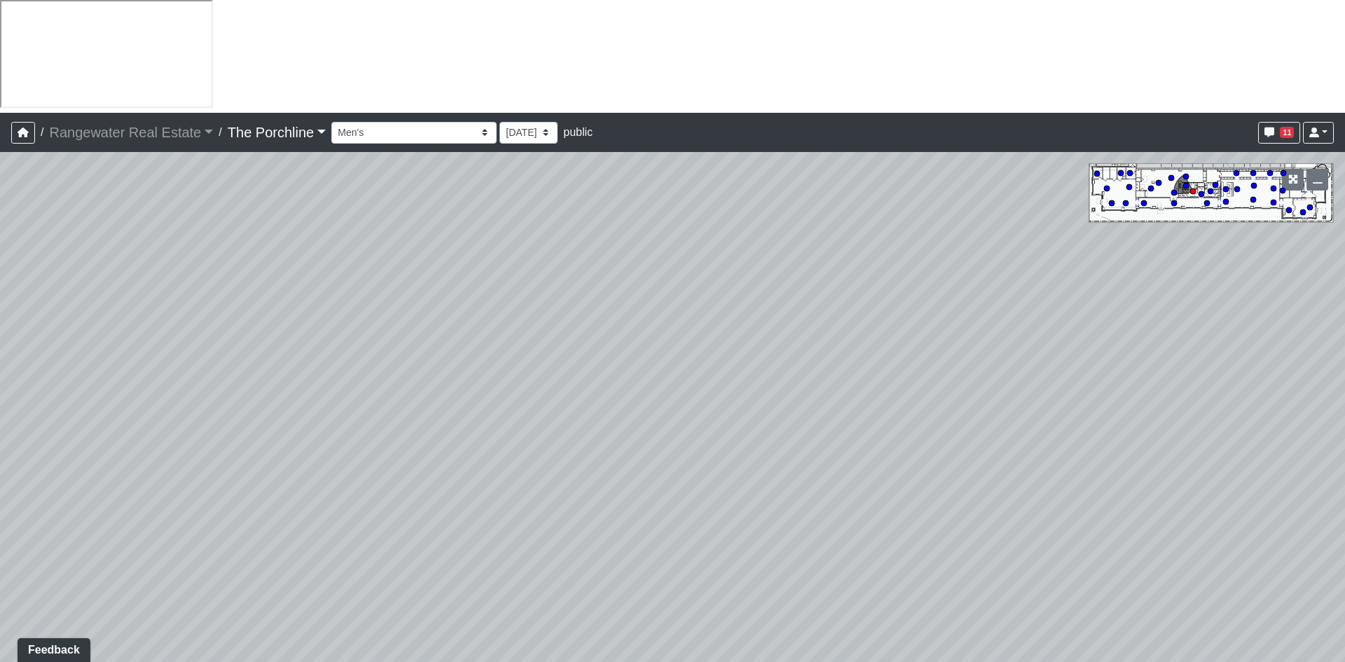
click at [404, 577] on div "Loading... Seating Loading... Mailroom Entry Loading... Lounge Entry Loading...…" at bounding box center [672, 463] width 1345 height 623
drag, startPoint x: 814, startPoint y: 214, endPoint x: 710, endPoint y: 289, distance: 127.9
click at [317, 429] on div "Loading... Seating Loading... Mailroom Entry Loading... Lounge Entry Loading...…" at bounding box center [672, 463] width 1345 height 623
click at [776, 373] on icon at bounding box center [773, 394] width 42 height 42
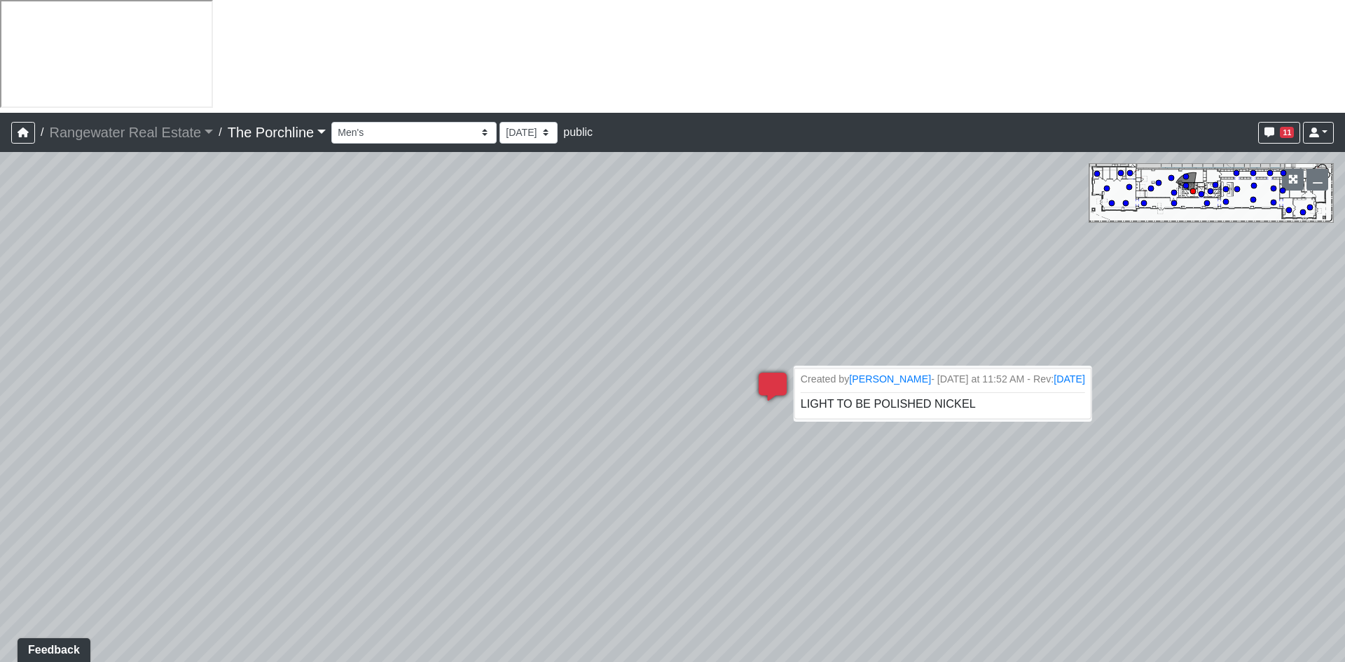
click at [972, 368] on li "Created by [PERSON_NAME] - [DATE] at 11:52 AM - Rev: [DATE] LIGHT TO BE POLISHE…" at bounding box center [942, 393] width 297 height 51
click at [802, 326] on span "Add comment" at bounding box center [833, 328] width 69 height 12
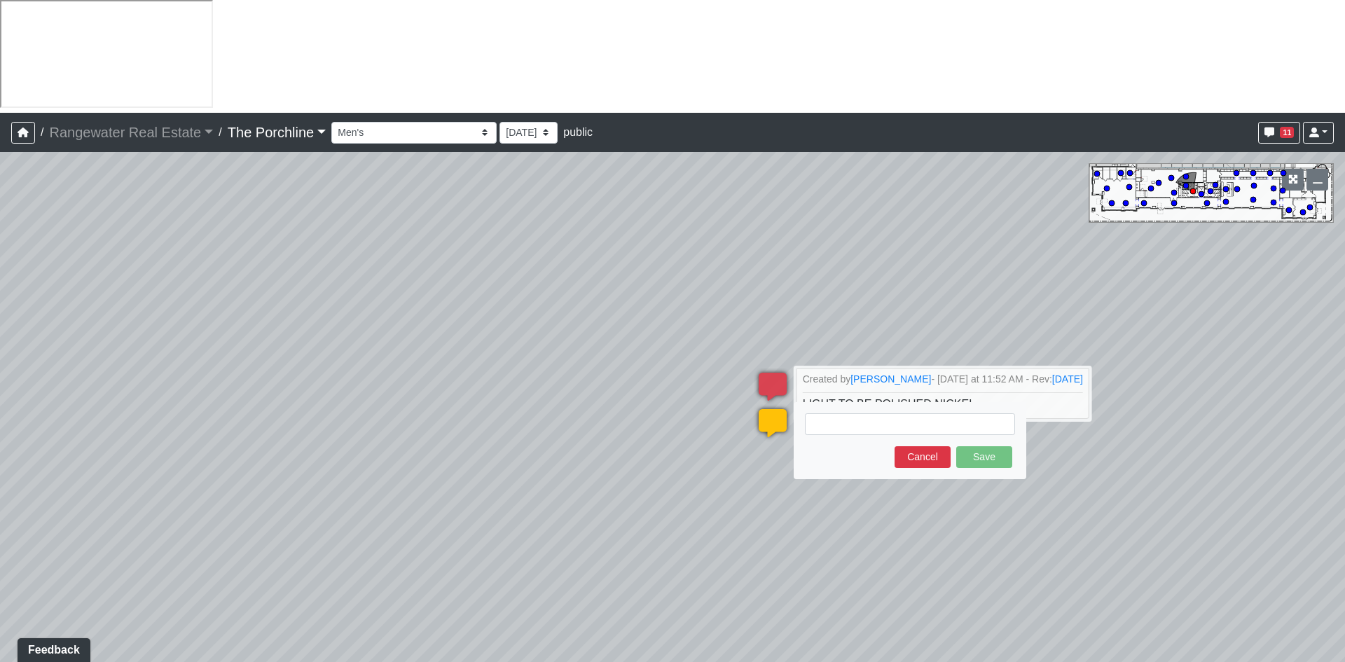
click at [868, 413] on textarea at bounding box center [910, 424] width 210 height 22
type textarea "i"
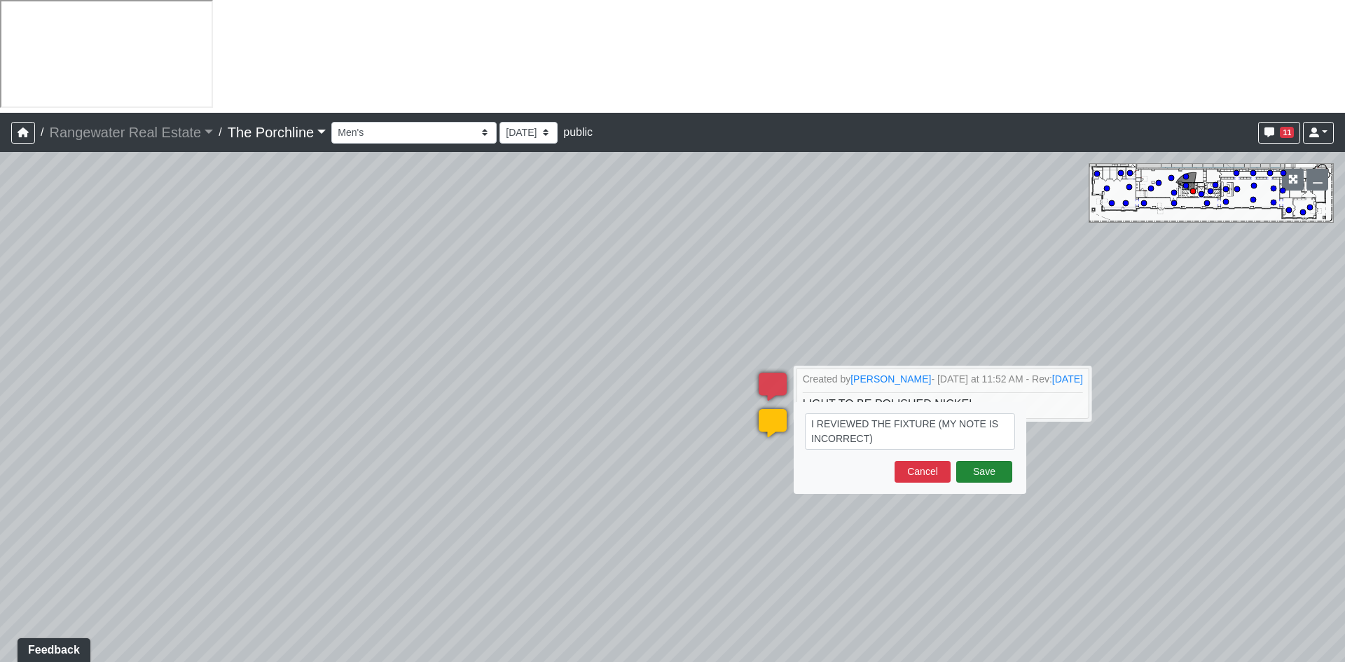
type textarea "I REVIEWED THE FIXTURE (MY NOTE IS INCORRECT)"
click at [988, 461] on button "Save" at bounding box center [984, 472] width 56 height 22
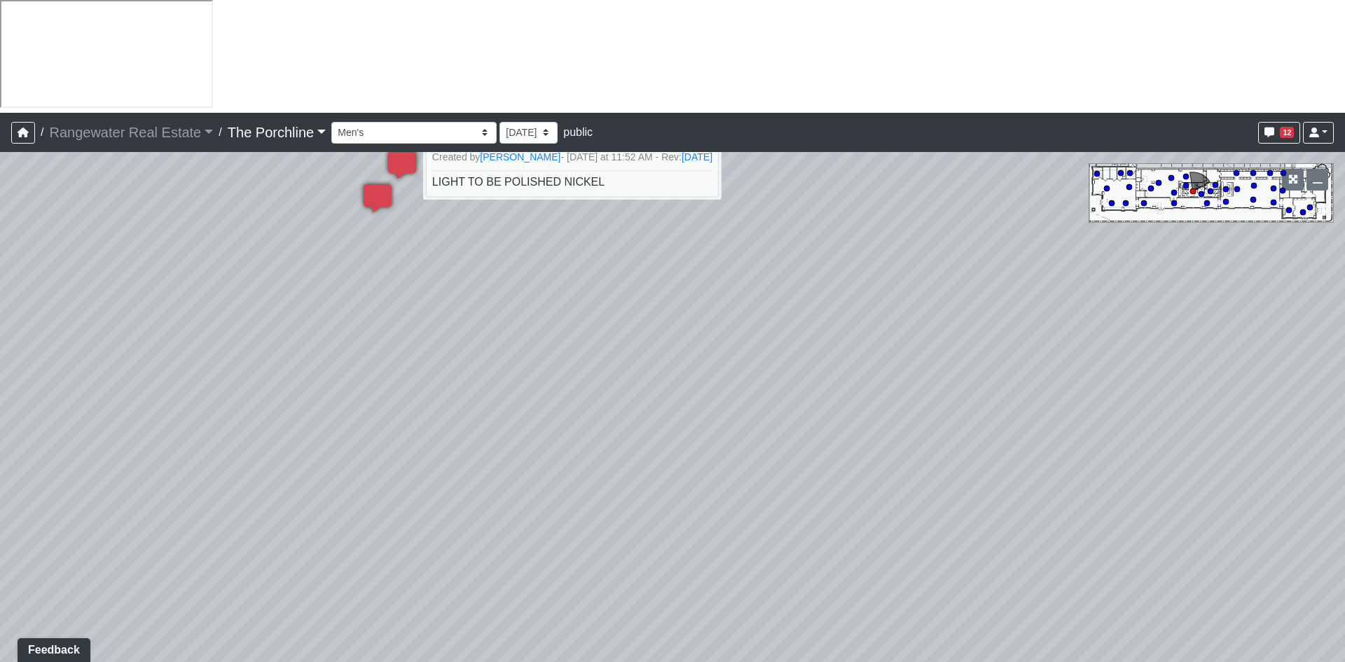
drag, startPoint x: 1077, startPoint y: 306, endPoint x: 588, endPoint y: 232, distance: 494.6
click at [352, 179] on div "Loading... Seating Loading... Mailroom Entry Loading... Lounge Entry Loading...…" at bounding box center [672, 463] width 1345 height 623
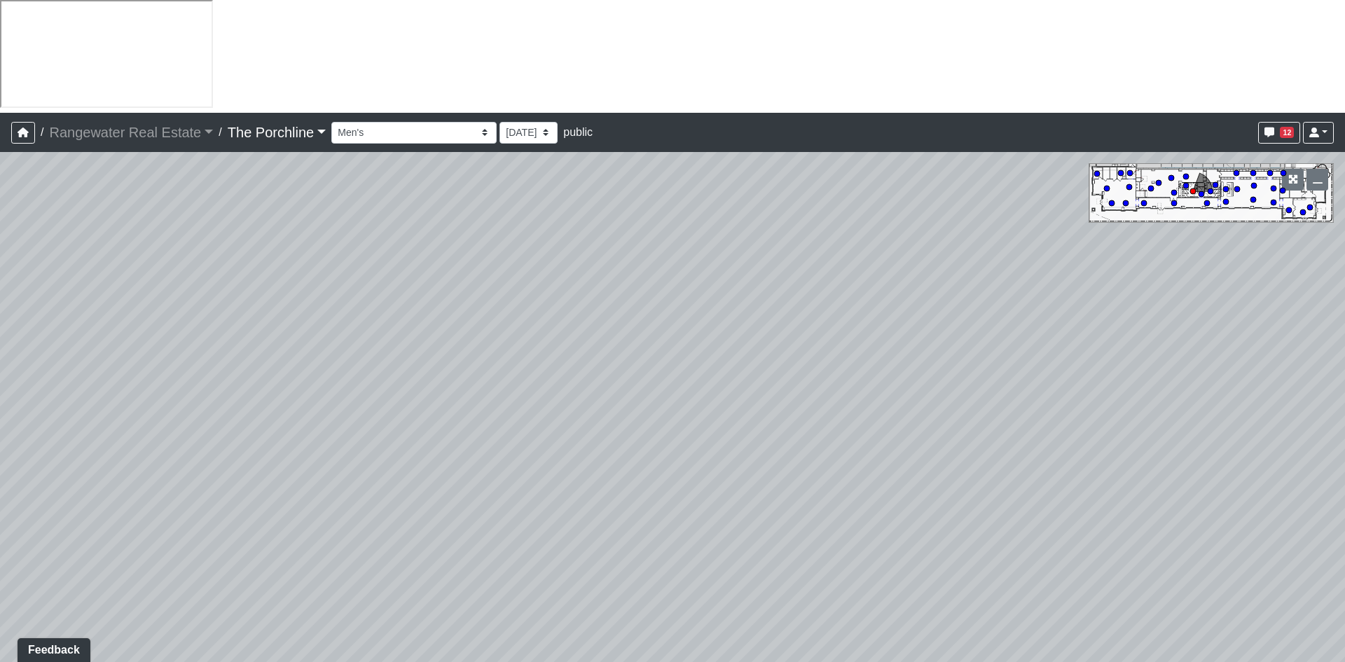
drag, startPoint x: 708, startPoint y: 205, endPoint x: 179, endPoint y: 55, distance: 549.9
click at [203, 152] on div "Loading... Seating Loading... Mailroom Entry Loading... Lounge Entry Loading...…" at bounding box center [672, 463] width 1345 height 623
drag, startPoint x: 937, startPoint y: 164, endPoint x: 488, endPoint y: 128, distance: 450.5
click at [488, 152] on div "Loading... Seating Loading... Mailroom Entry Loading... Lounge Entry Loading...…" at bounding box center [672, 463] width 1345 height 623
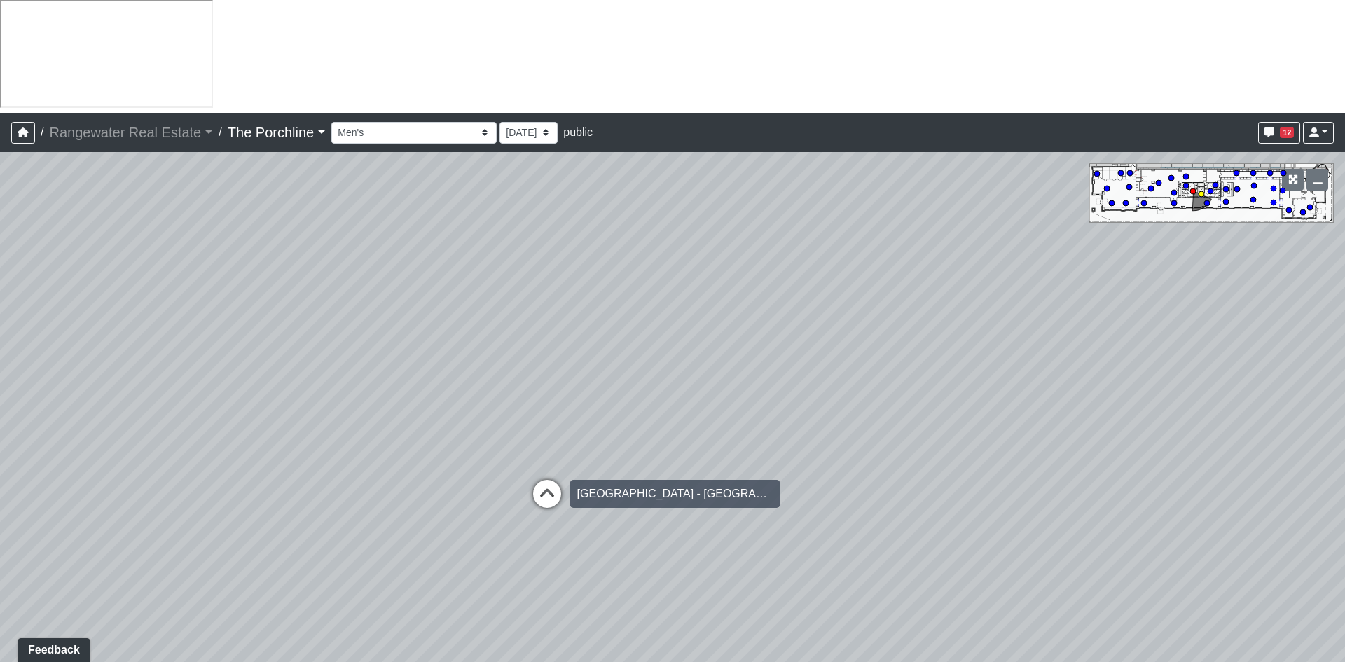
click at [549, 480] on icon at bounding box center [547, 501] width 42 height 42
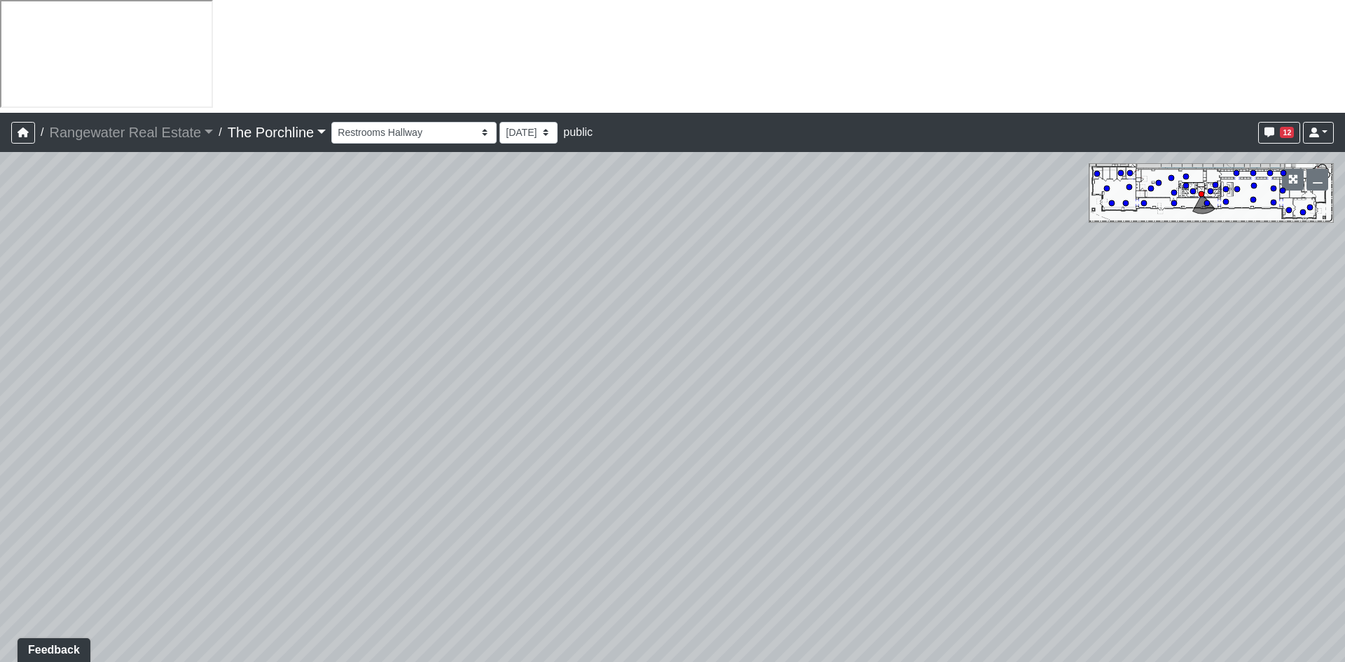
drag, startPoint x: 999, startPoint y: 357, endPoint x: 617, endPoint y: 166, distance: 427.0
click at [617, 166] on div "Loading... Seating Loading... Mailroom Entry Loading... Lounge Entry Loading...…" at bounding box center [672, 463] width 1345 height 623
drag, startPoint x: 853, startPoint y: 606, endPoint x: 668, endPoint y: 523, distance: 203.5
drag, startPoint x: 485, startPoint y: 371, endPoint x: 1189, endPoint y: 392, distance: 703.7
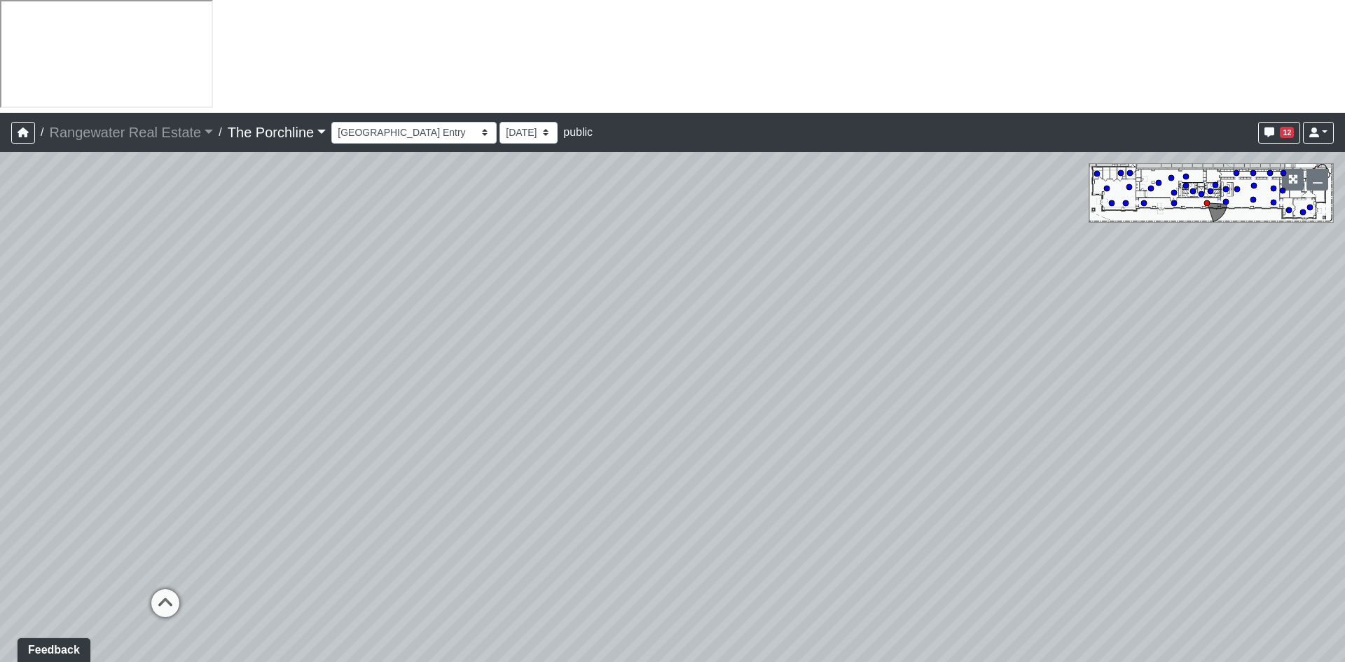
click at [1195, 355] on div "Loading... Seating Loading... Mailroom Entry Loading... Lounge Entry Loading...…" at bounding box center [672, 463] width 1345 height 623
drag, startPoint x: 825, startPoint y: 366, endPoint x: 992, endPoint y: 361, distance: 166.8
click at [997, 361] on div "Loading... Seating Loading... Mailroom Entry Loading... Lounge Entry Loading...…" at bounding box center [672, 463] width 1345 height 623
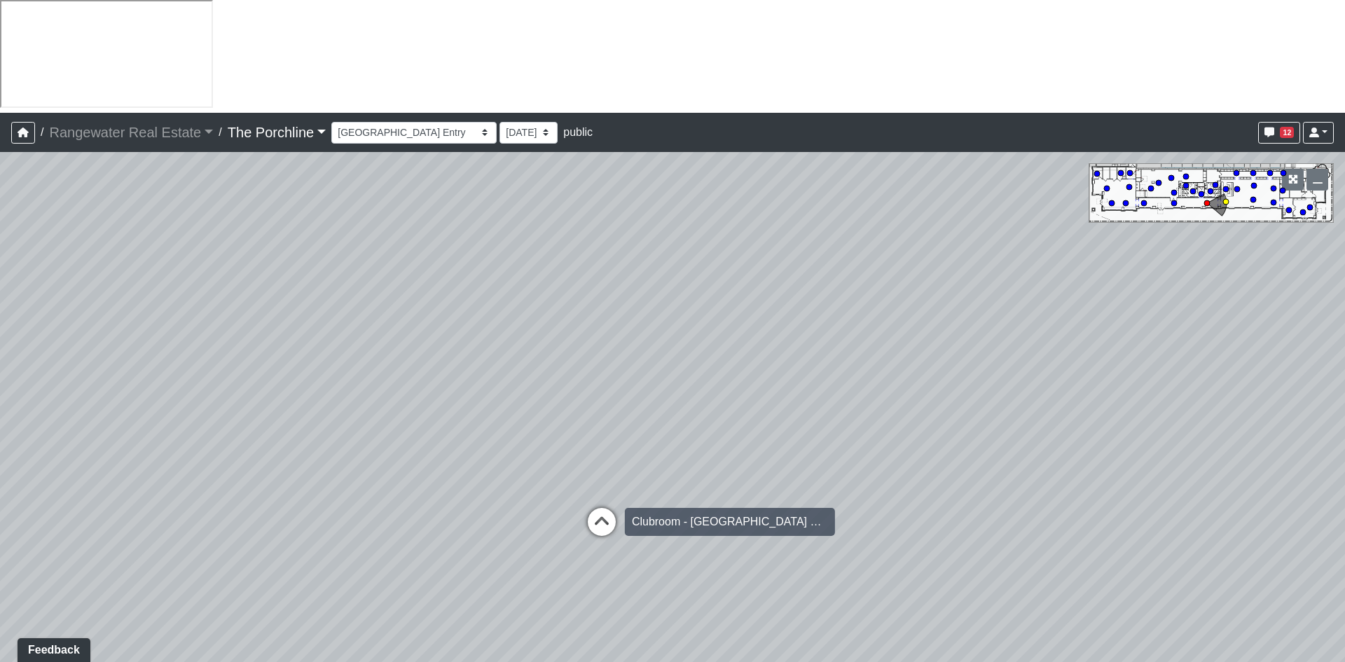
click at [611, 508] on icon at bounding box center [602, 529] width 42 height 42
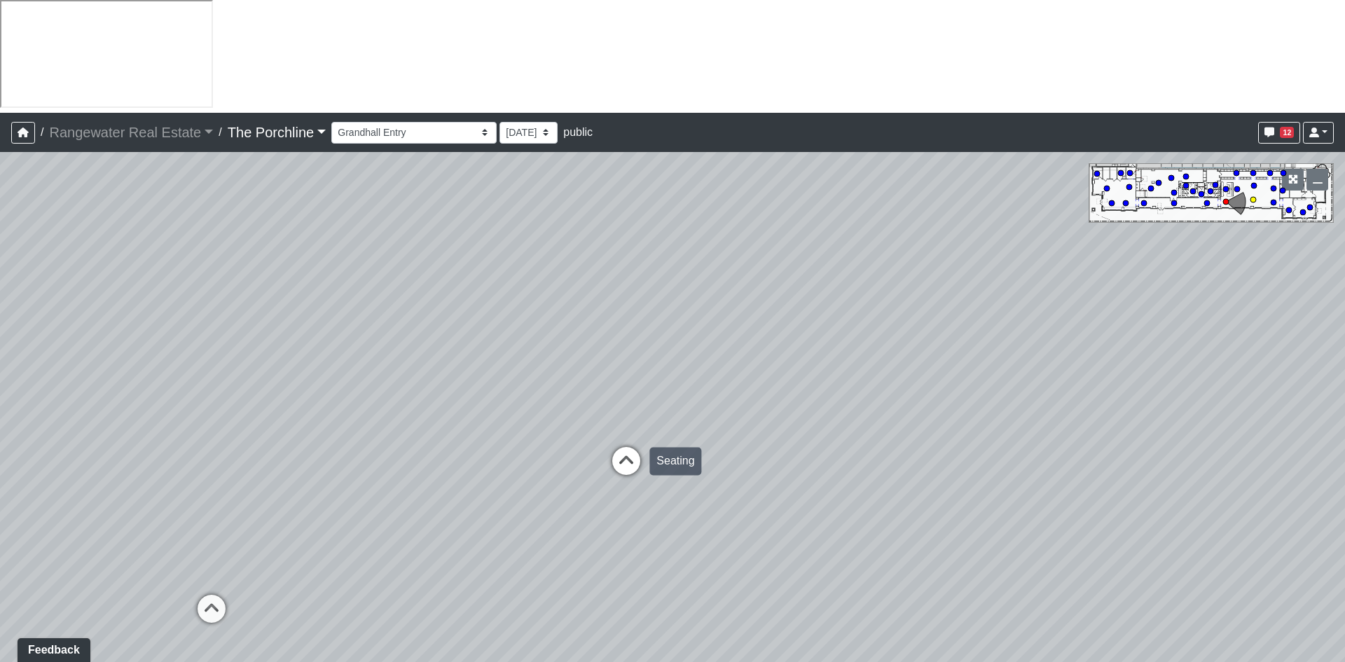
click at [616, 447] on icon at bounding box center [626, 468] width 42 height 42
drag, startPoint x: 444, startPoint y: 230, endPoint x: 495, endPoint y: 360, distance: 140.0
click at [495, 360] on div "Loading... Seating Loading... Mailroom Entry Loading... Lounge Entry Loading...…" at bounding box center [672, 463] width 1345 height 623
click at [760, 577] on icon at bounding box center [772, 622] width 42 height 42
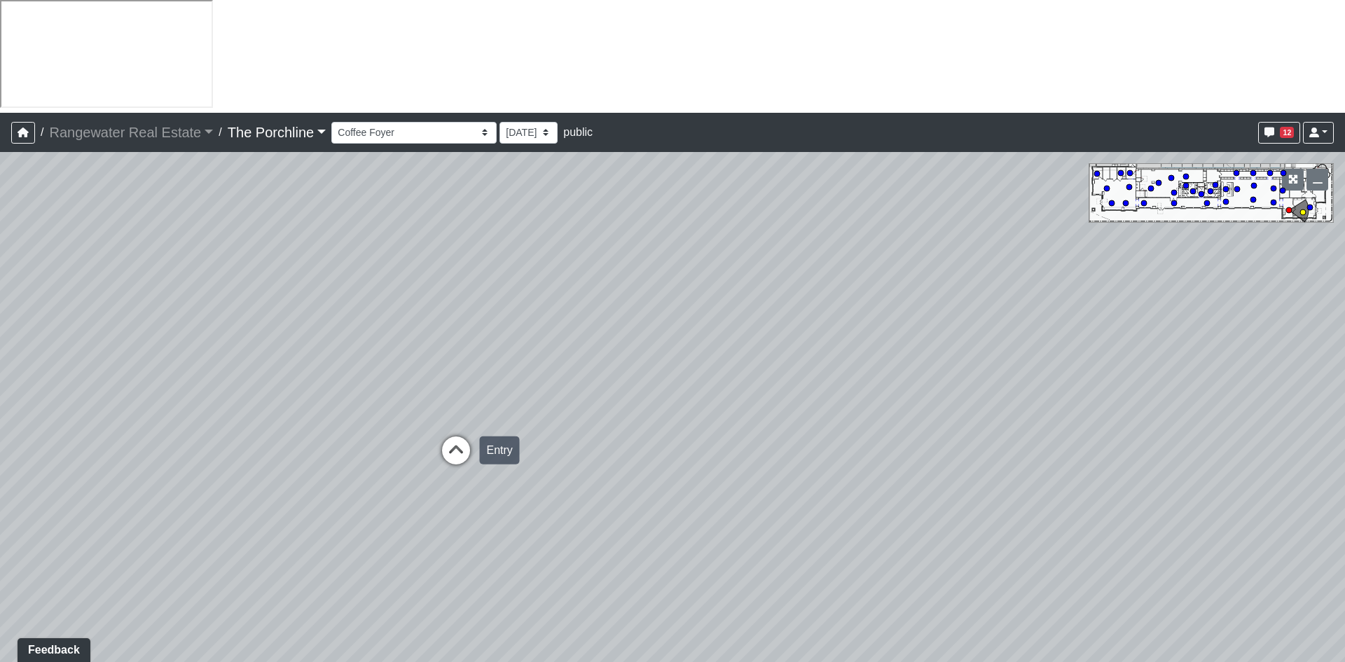
click at [467, 436] on icon at bounding box center [456, 457] width 42 height 42
drag, startPoint x: 989, startPoint y: 287, endPoint x: -177, endPoint y: 251, distance: 1166.2
click at [0, 251] on html "/ Rangewater Real Estate Rangewater Real Estate Loading... / The Porchline The …" at bounding box center [672, 396] width 1345 height 792
drag, startPoint x: 780, startPoint y: 294, endPoint x: 218, endPoint y: 262, distance: 563.4
click at [188, 254] on div "Loading... Seating Loading... Mailroom Entry Loading... Lounge Entry Loading...…" at bounding box center [672, 463] width 1345 height 623
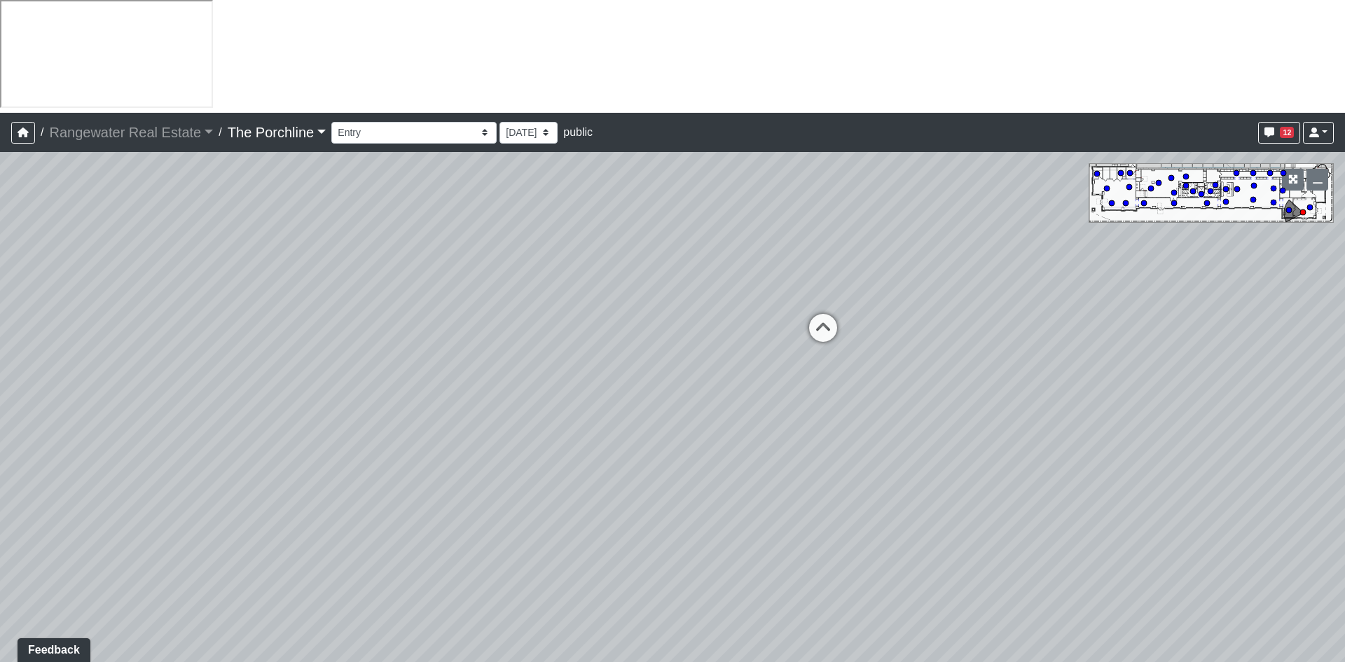
drag, startPoint x: 591, startPoint y: 328, endPoint x: 441, endPoint y: 366, distance: 154.8
click at [357, 371] on div "Loading... Seating Loading... Mailroom Entry Loading... Lounge Entry Loading...…" at bounding box center [672, 463] width 1345 height 623
click at [769, 326] on icon at bounding box center [769, 347] width 42 height 42
drag, startPoint x: 668, startPoint y: 332, endPoint x: 1286, endPoint y: 249, distance: 623.5
click at [1195, 249] on div "Loading... Seating Loading... Mailroom Entry Loading... Lounge Entry Loading...…" at bounding box center [672, 463] width 1345 height 623
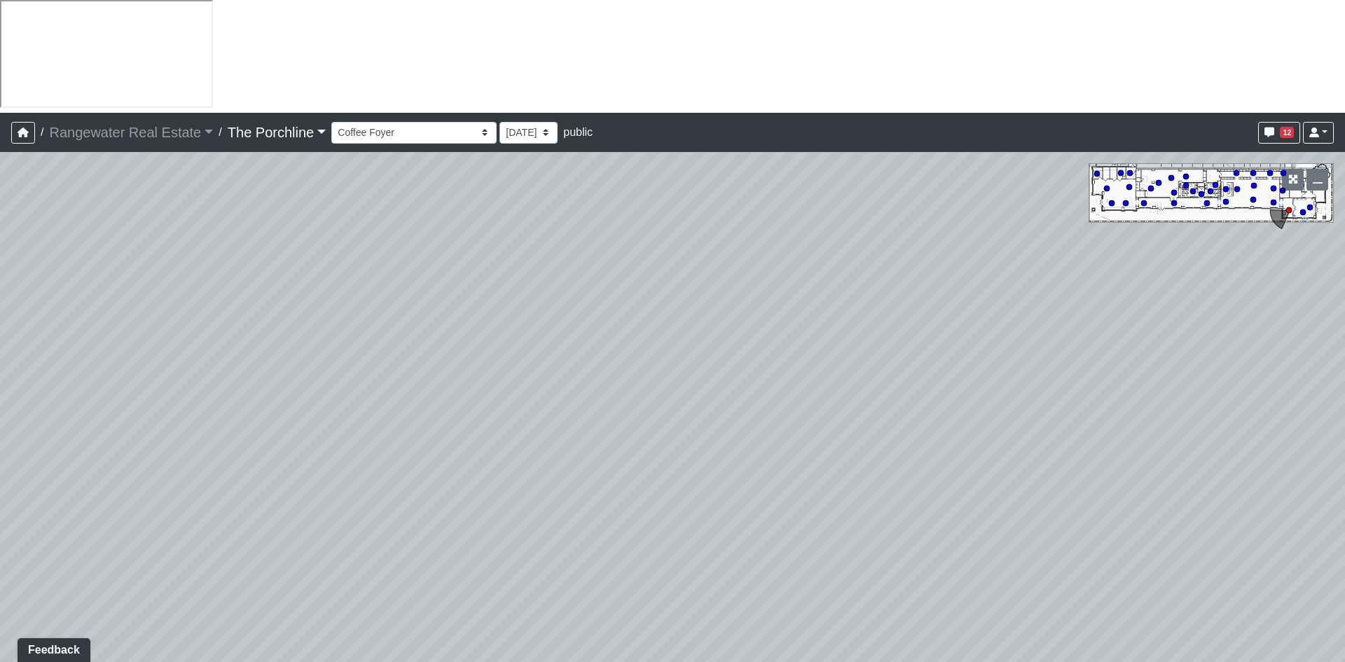
drag, startPoint x: 837, startPoint y: 234, endPoint x: 773, endPoint y: 562, distance: 334.0
click at [773, 570] on div "Loading... Seating Loading... Mailroom Entry Loading... Lounge Entry Loading...…" at bounding box center [672, 463] width 1345 height 623
drag, startPoint x: 850, startPoint y: 251, endPoint x: 578, endPoint y: 553, distance: 406.8
click at [578, 553] on div "Loading... Seating Loading... Mailroom Entry Loading... Lounge Entry Loading...…" at bounding box center [672, 463] width 1345 height 623
drag, startPoint x: 904, startPoint y: 196, endPoint x: 0, endPoint y: -61, distance: 939.6
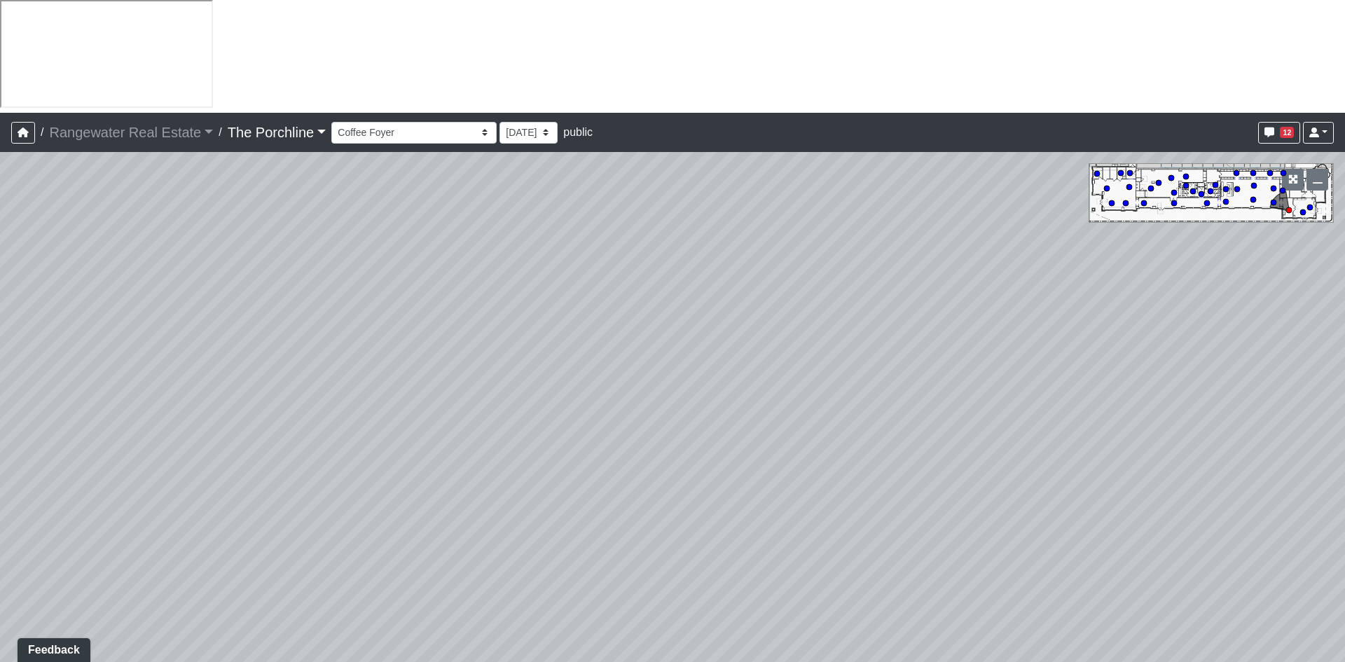
click at [0, 0] on html "/ Rangewater Real Estate Rangewater Real Estate Loading... / The Porchline The …" at bounding box center [672, 396] width 1345 height 792
drag, startPoint x: 660, startPoint y: 202, endPoint x: 639, endPoint y: 99, distance: 105.1
click at [639, 152] on div "Loading... Seating Loading... Mailroom Entry Loading... Lounge Entry Loading...…" at bounding box center [672, 463] width 1345 height 623
drag, startPoint x: 252, startPoint y: 249, endPoint x: 813, endPoint y: 237, distance: 560.6
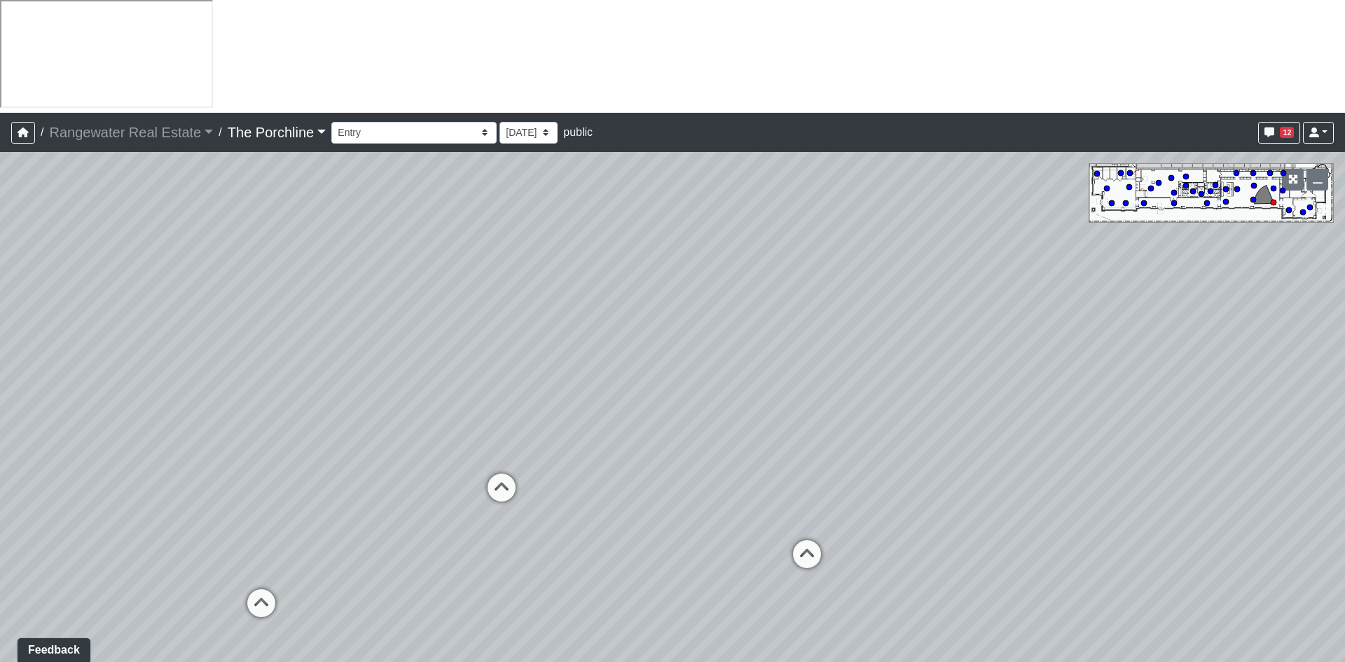
click at [813, 237] on div "Loading... Seating Loading... Mailroom Entry Loading... Lounge Entry Loading...…" at bounding box center [672, 463] width 1345 height 623
click at [532, 569] on icon at bounding box center [534, 590] width 42 height 42
click at [434, 510] on icon at bounding box center [438, 531] width 42 height 42
drag, startPoint x: 703, startPoint y: 270, endPoint x: 458, endPoint y: 186, distance: 258.8
click at [441, 168] on div "Loading... Seating Loading... Mailroom Entry Loading... Lounge Entry Loading...…" at bounding box center [672, 463] width 1345 height 623
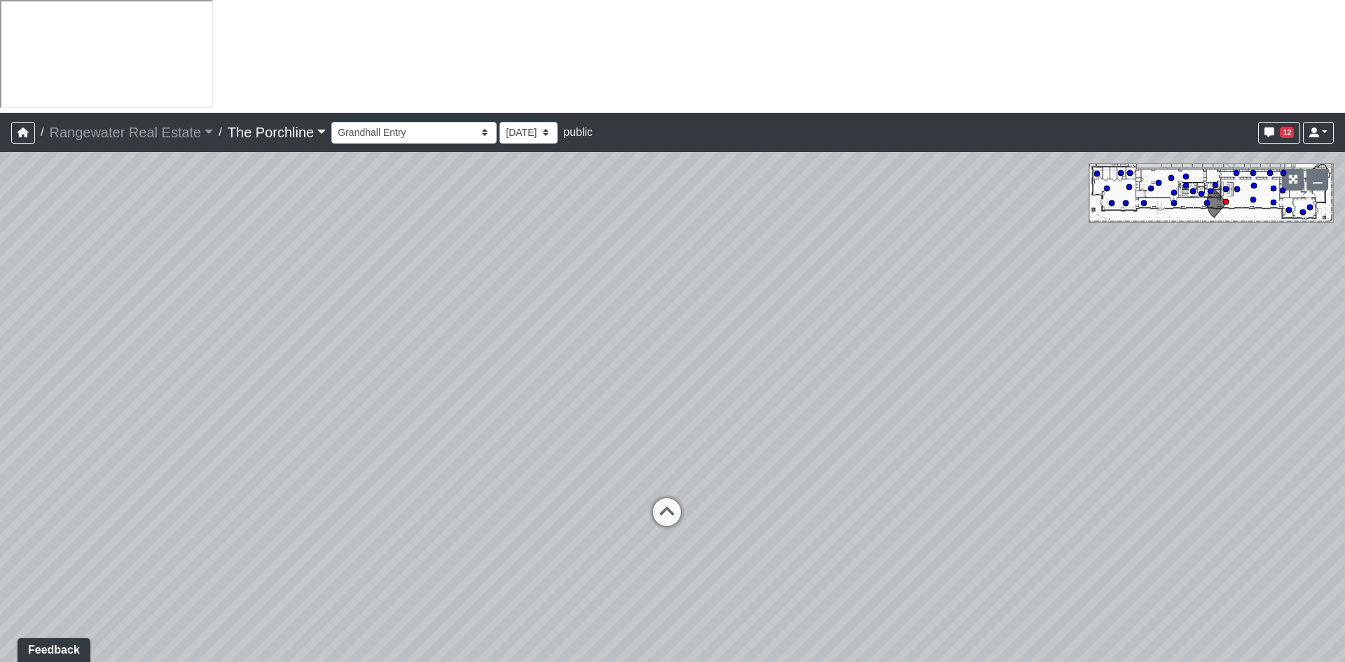
drag, startPoint x: 629, startPoint y: 462, endPoint x: 1220, endPoint y: 649, distance: 619.7
click at [1195, 577] on div "Loading... Seating Loading... Mailroom Entry Loading... Lounge Entry Loading...…" at bounding box center [672, 463] width 1345 height 623
drag, startPoint x: 1062, startPoint y: 331, endPoint x: 432, endPoint y: 195, distance: 644.4
click at [432, 195] on div "Loading... Seating Loading... Mailroom Entry Loading... Lounge Entry Loading...…" at bounding box center [672, 463] width 1345 height 623
drag, startPoint x: 1108, startPoint y: 228, endPoint x: 476, endPoint y: 60, distance: 653.9
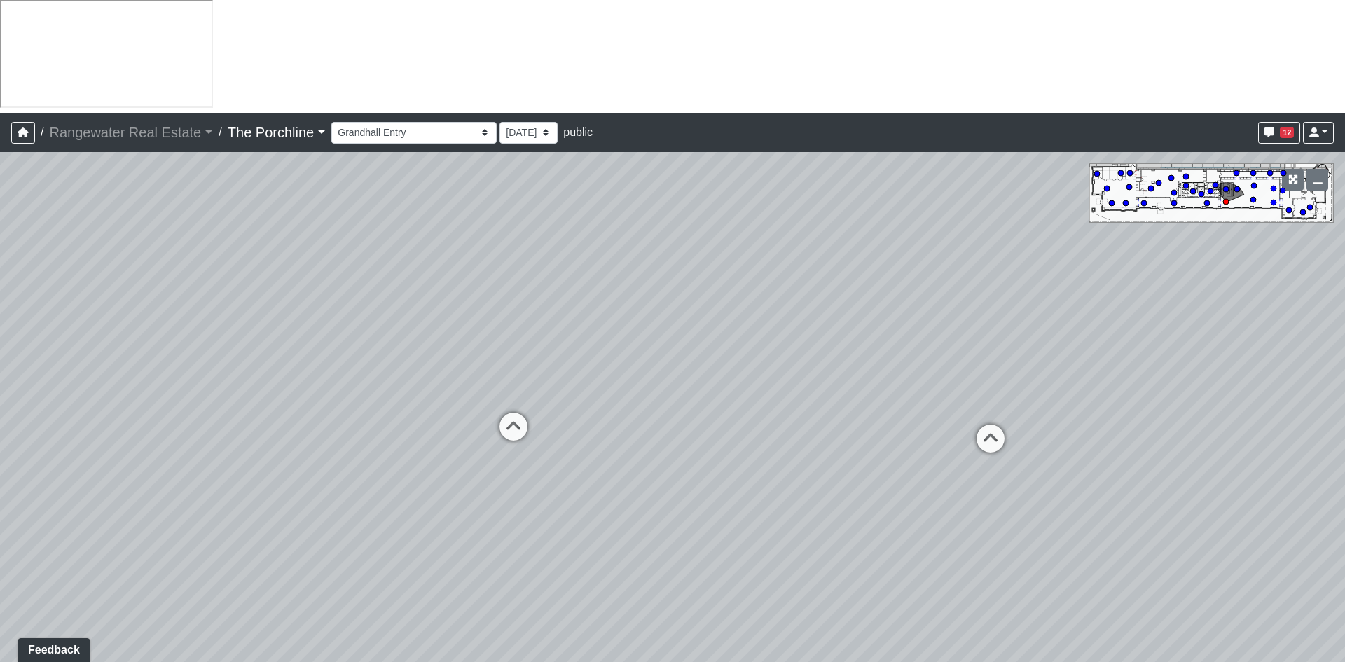
click at [476, 152] on div "Loading... Seating Loading... Mailroom Entry Loading... Lounge Entry Loading...…" at bounding box center [672, 463] width 1345 height 623
click at [951, 413] on icon at bounding box center [944, 434] width 42 height 42
select select "p1pPaA5uEJu7qJPt791NhK"
drag, startPoint x: 475, startPoint y: 257, endPoint x: 1344, endPoint y: 323, distance: 871.9
click at [1195, 319] on div "Loading... Seating Loading... Mailroom Entry Loading... Lounge Entry Loading...…" at bounding box center [672, 463] width 1345 height 623
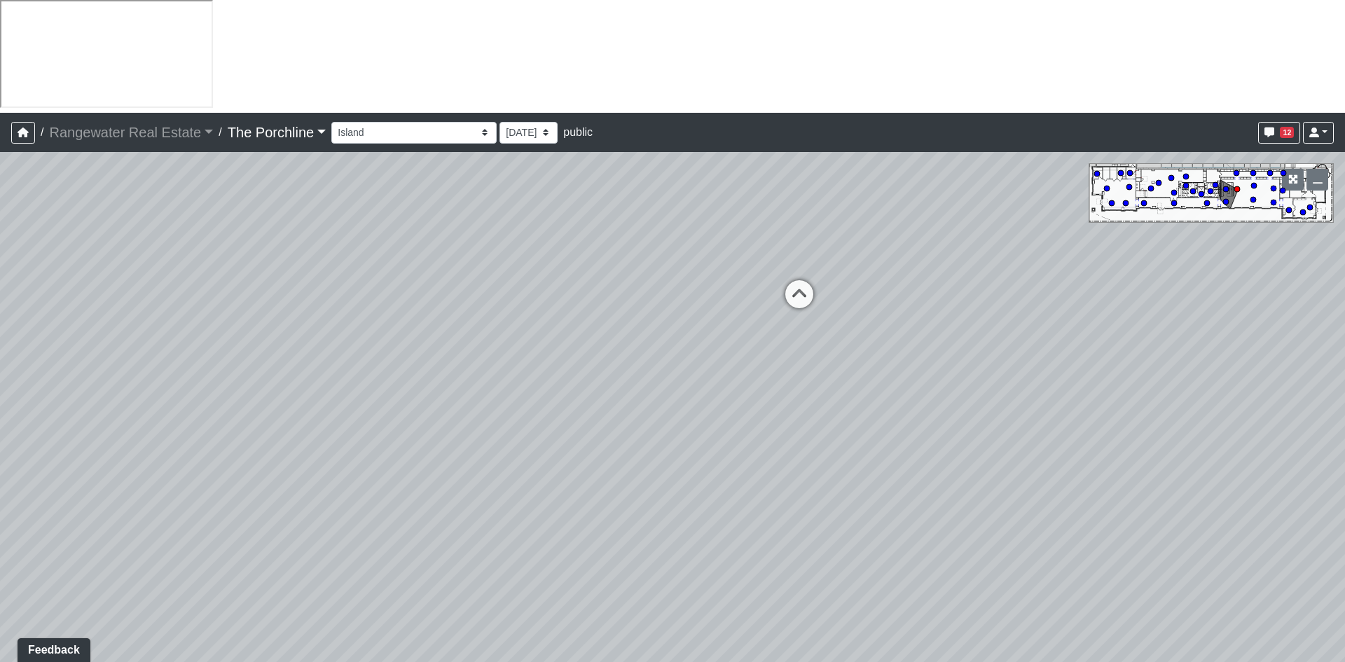
drag, startPoint x: 728, startPoint y: 406, endPoint x: 1221, endPoint y: 378, distance: 494.0
click at [1195, 378] on div "Loading... Seating Loading... Mailroom Entry Loading... Lounge Entry Loading...…" at bounding box center [672, 463] width 1345 height 623
click at [1128, 577] on div "Loading... Seating Loading... Mailroom Entry Loading... Lounge Entry Loading...…" at bounding box center [672, 463] width 1345 height 623
click at [738, 477] on span "Add comment" at bounding box center [747, 482] width 69 height 12
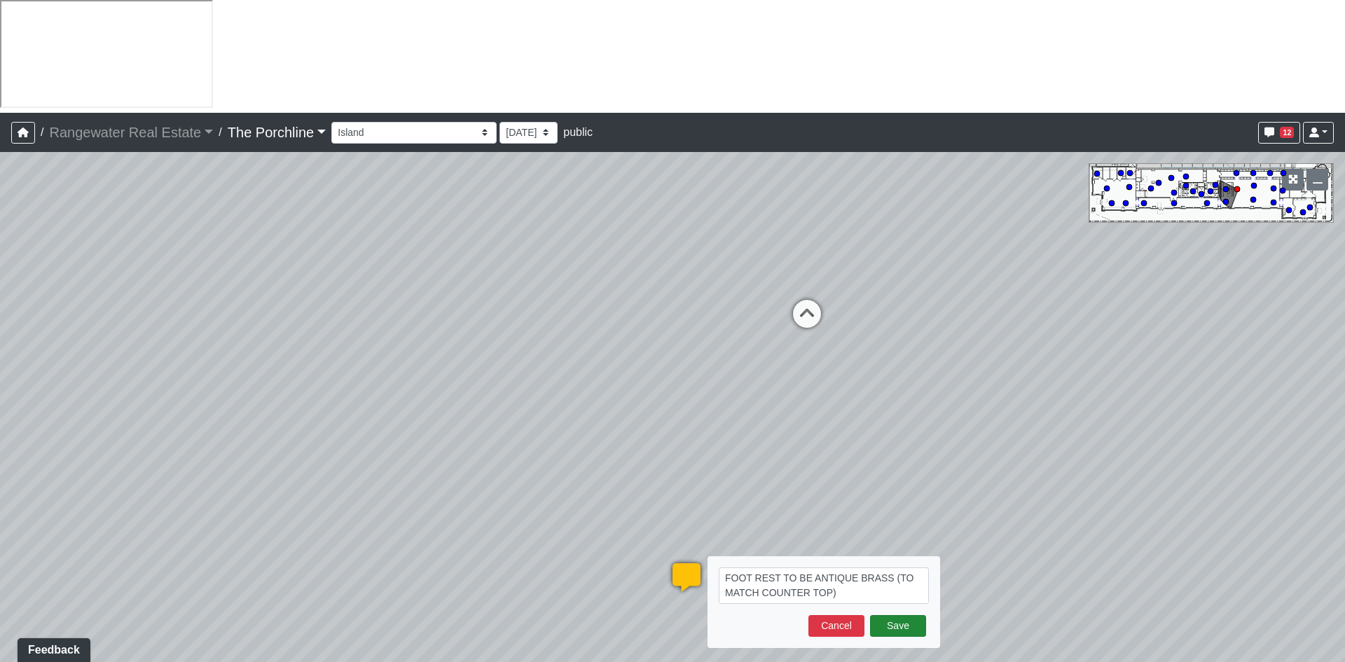
type textarea "FOOT REST TO BE ANTIQUE BRASS (TO MATCH COUNTER TOP)"
click at [912, 577] on button "Save" at bounding box center [898, 626] width 56 height 22
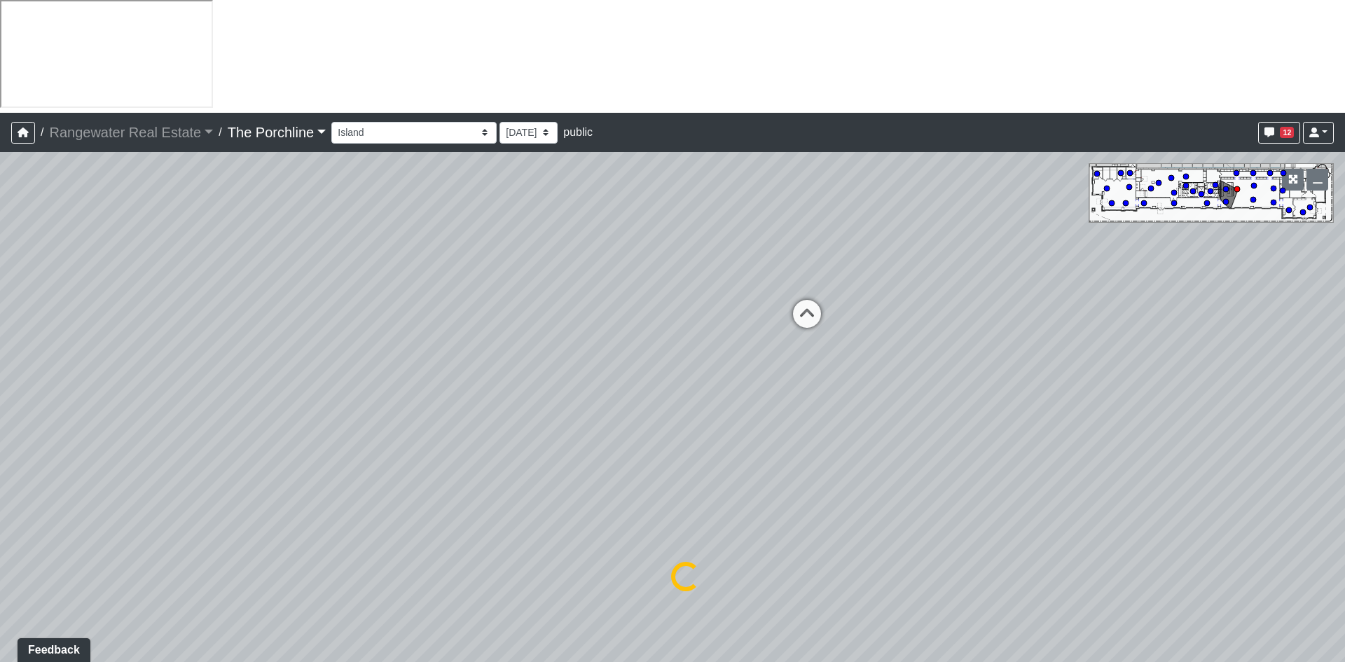
select select "p1pPaA5uEJu7qJPt791NhK"
drag, startPoint x: 287, startPoint y: 366, endPoint x: 978, endPoint y: 585, distance: 725.4
click at [1050, 577] on div "Loading... Seating Loading... Mailroom Entry Loading... Lounge Entry Loading...…" at bounding box center [672, 463] width 1345 height 623
drag, startPoint x: 926, startPoint y: 500, endPoint x: 263, endPoint y: 305, distance: 690.9
click at [257, 301] on div "Loading... Seating Loading... Mailroom Entry Loading... Lounge Entry Loading...…" at bounding box center [672, 463] width 1345 height 623
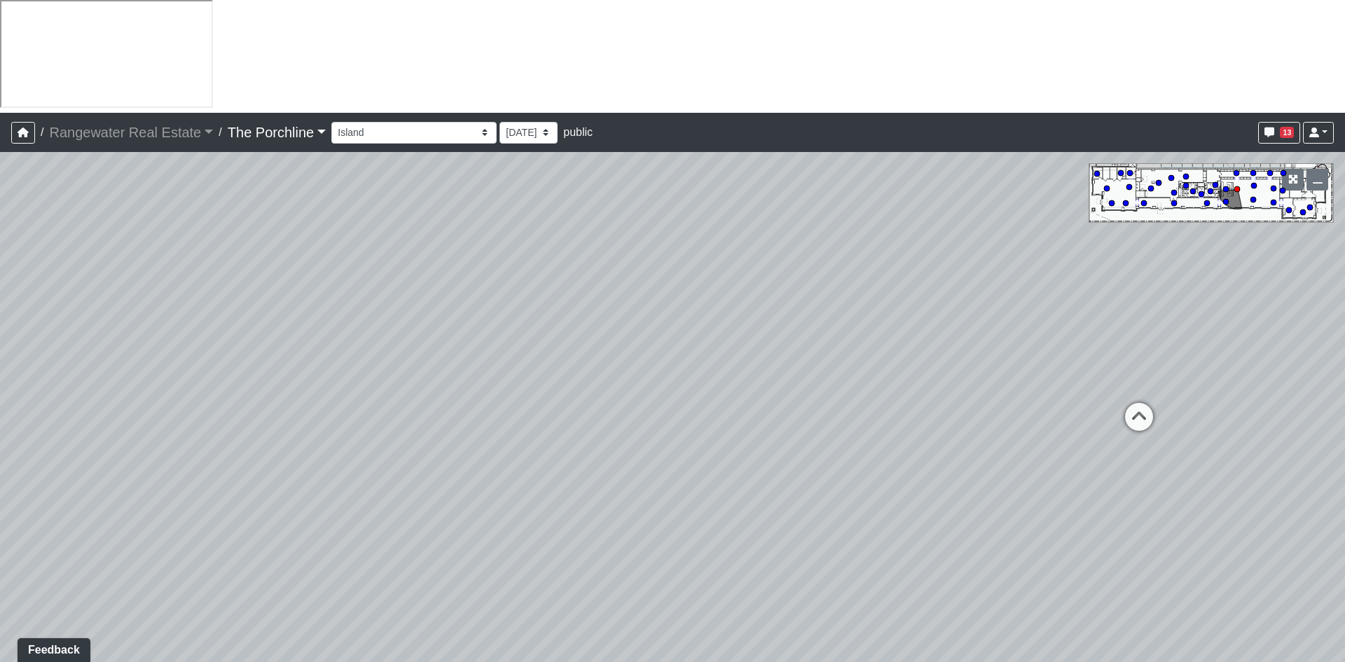
drag, startPoint x: 434, startPoint y: 322, endPoint x: 647, endPoint y: 361, distance: 216.6
click at [647, 361] on div "Loading... Seating Loading... Mailroom Entry Loading... Lounge Entry Loading...…" at bounding box center [672, 463] width 1345 height 623
